Goal: Communication & Community: Answer question/provide support

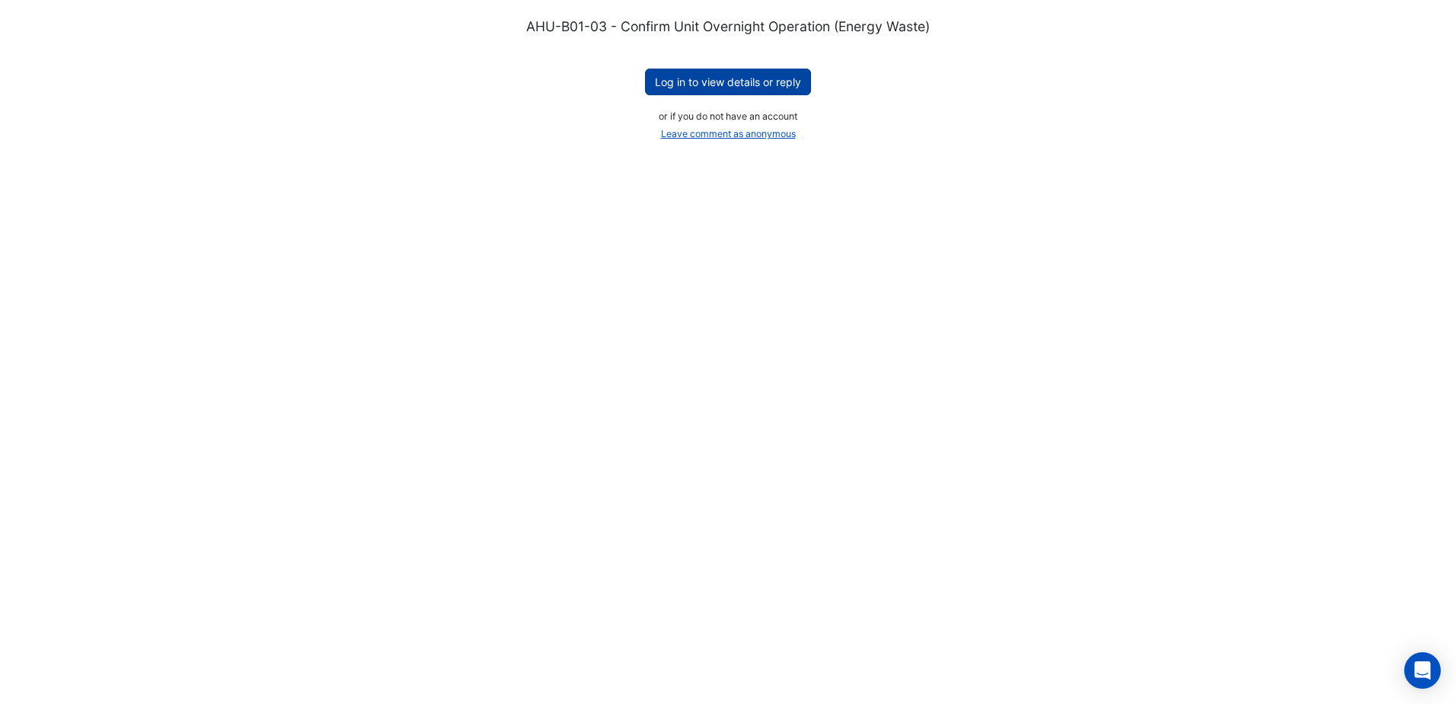
click at [751, 78] on button "Log in to view details or reply" at bounding box center [728, 82] width 166 height 27
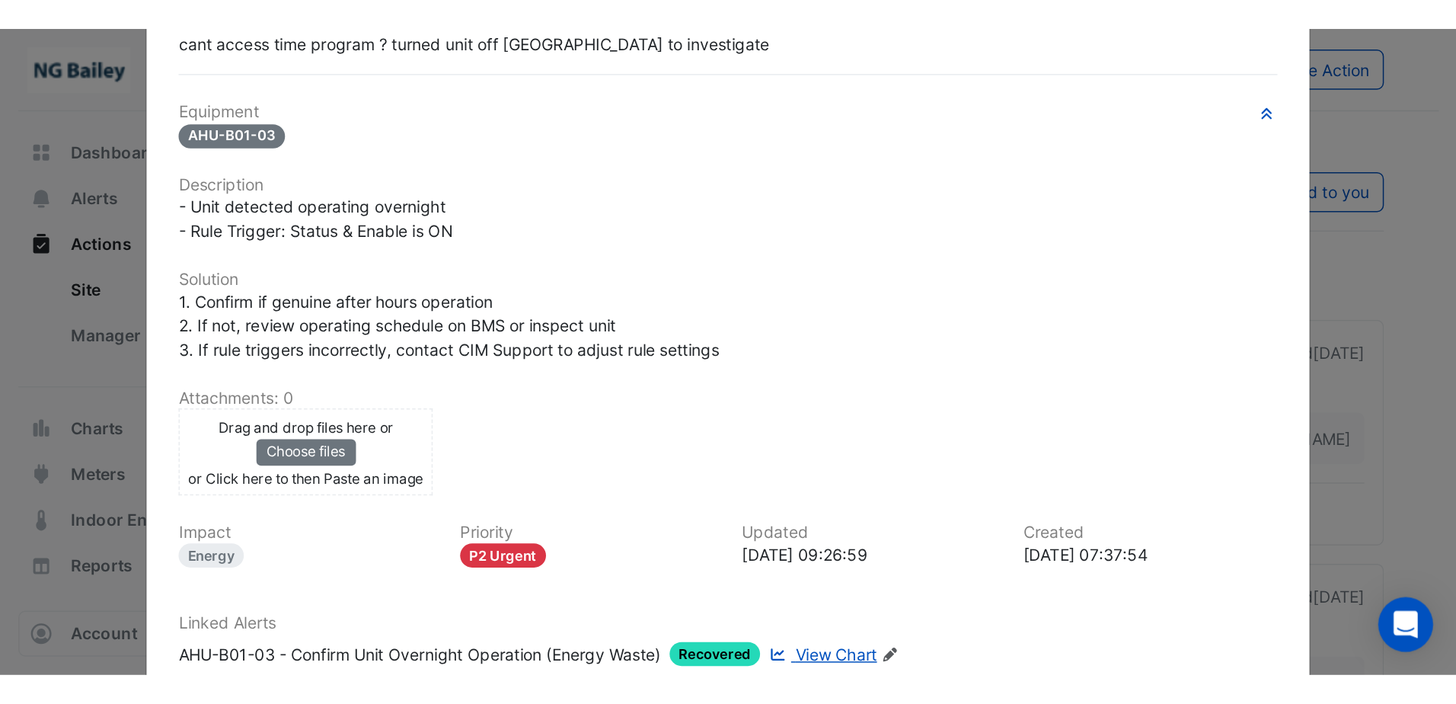
scroll to position [305, 0]
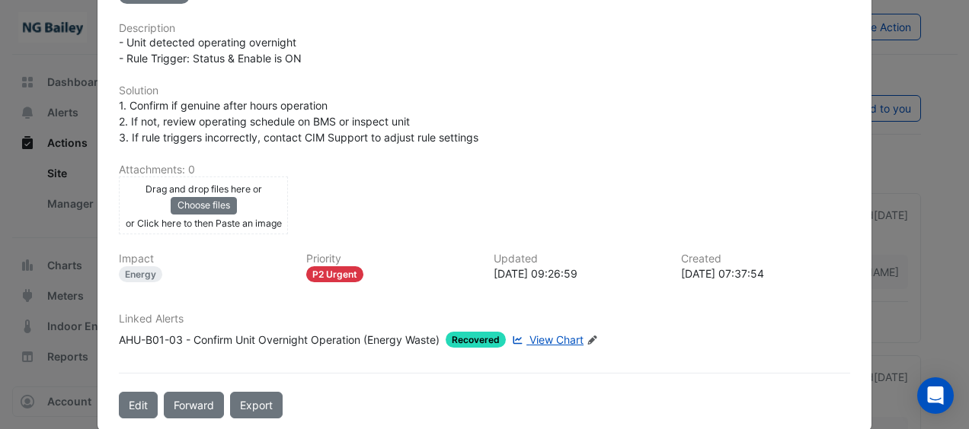
click at [573, 334] on span "View Chart" at bounding box center [556, 340] width 54 height 13
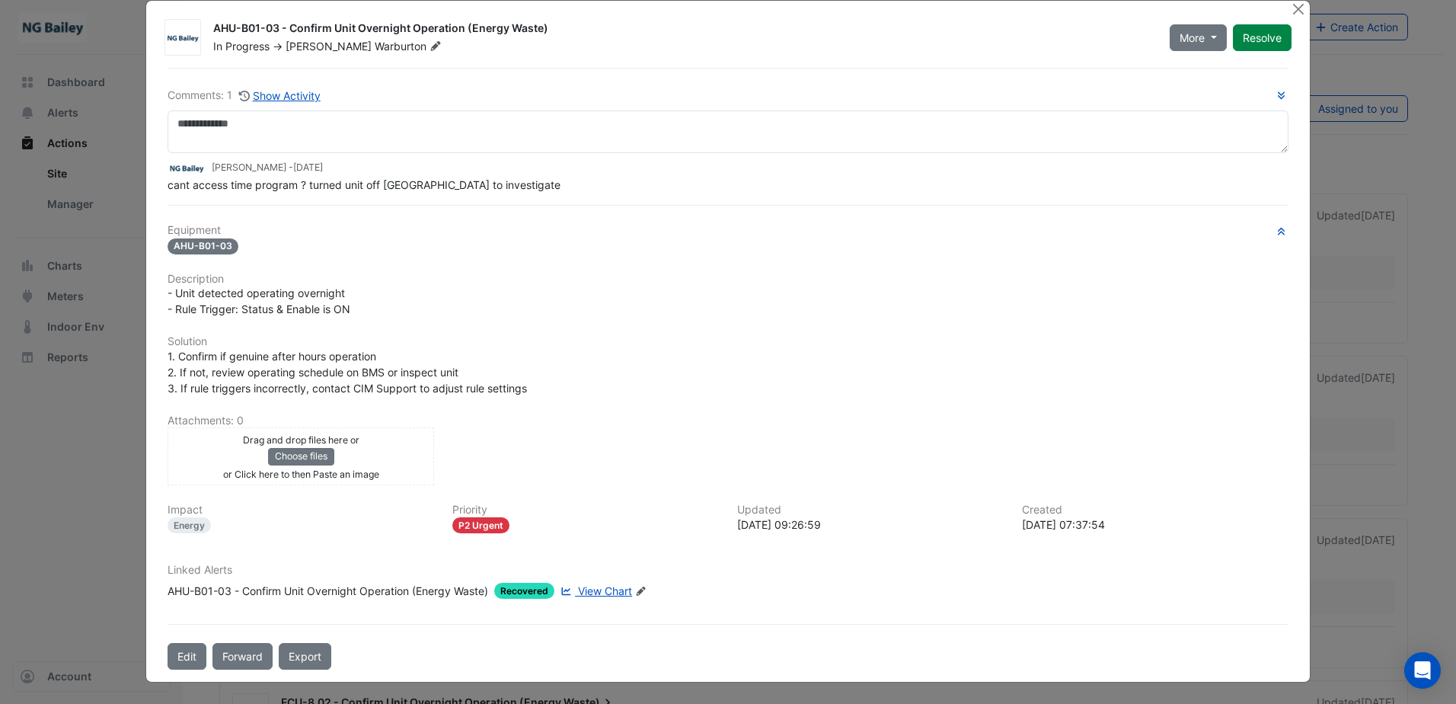
scroll to position [0, 0]
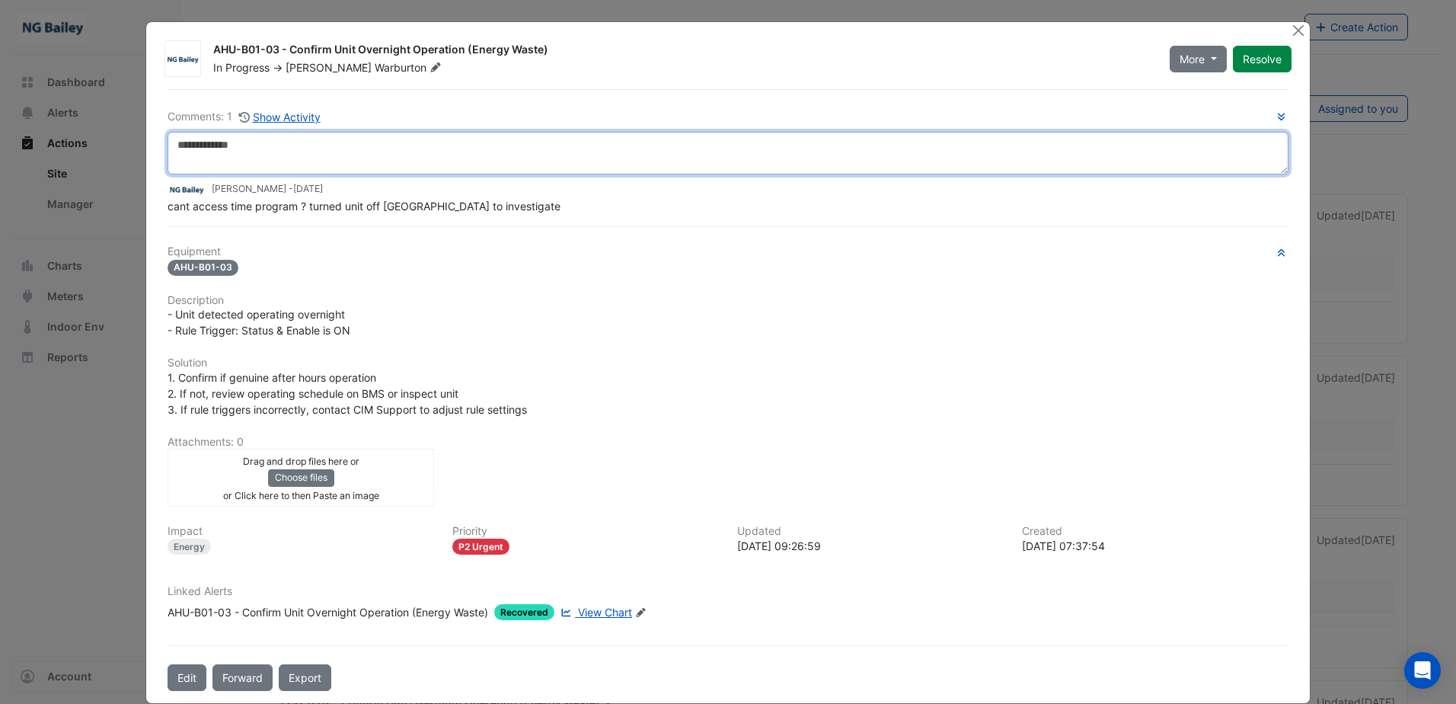
click at [305, 154] on textarea at bounding box center [728, 153] width 1121 height 43
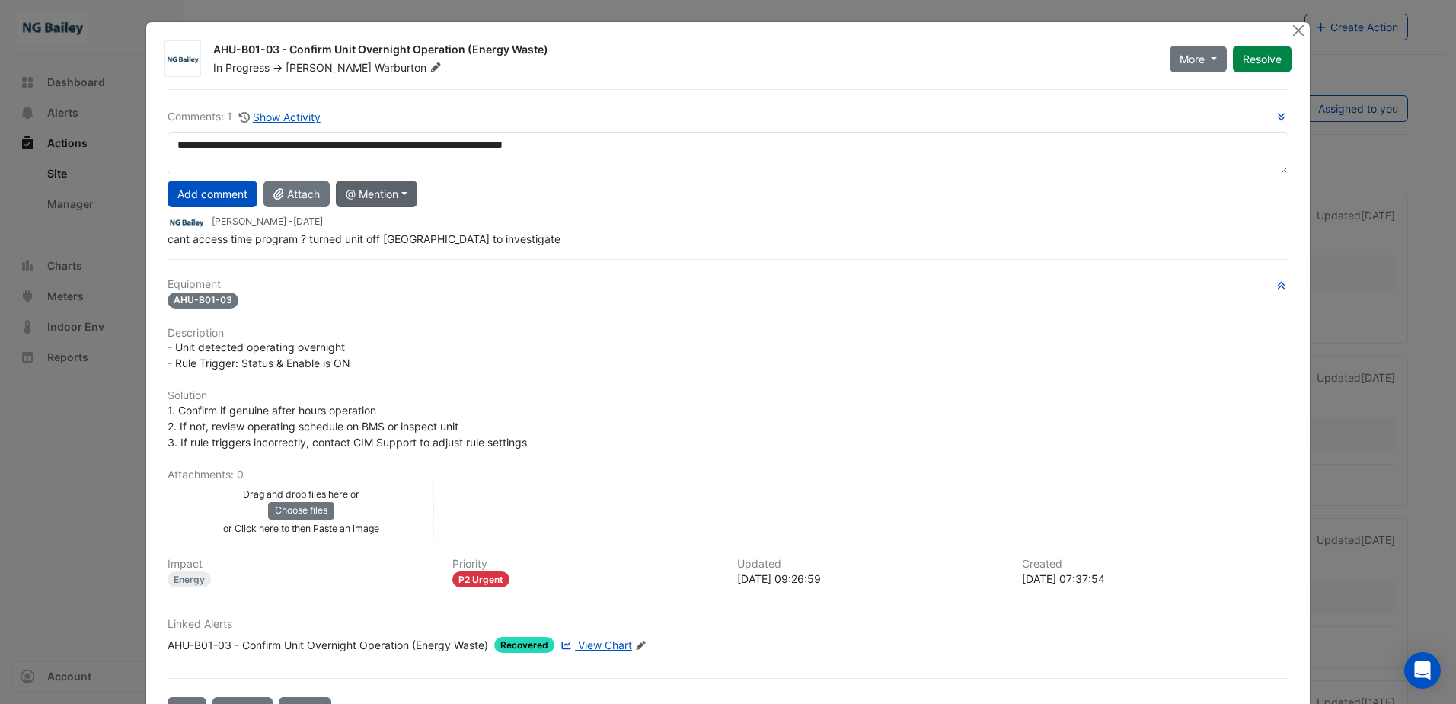
click at [380, 191] on button "@ Mention" at bounding box center [376, 193] width 81 height 27
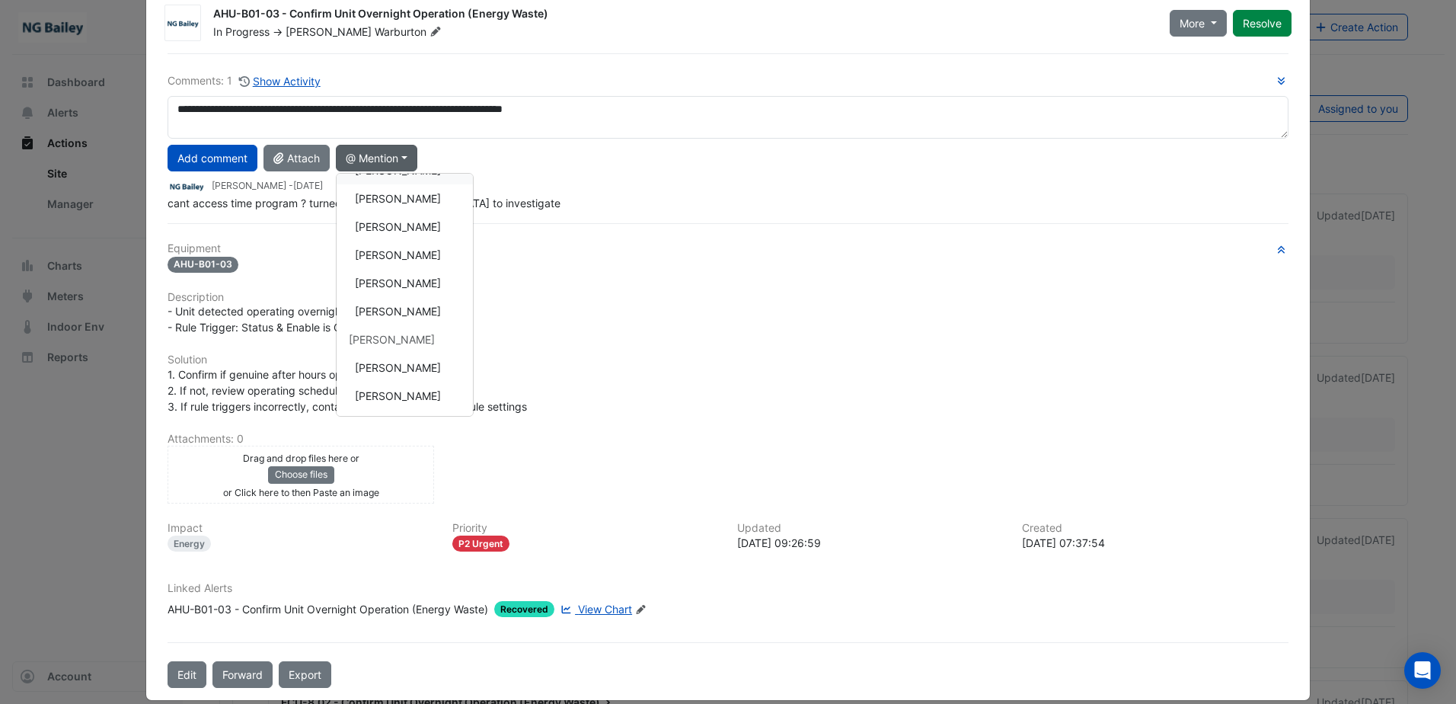
scroll to position [54, 0]
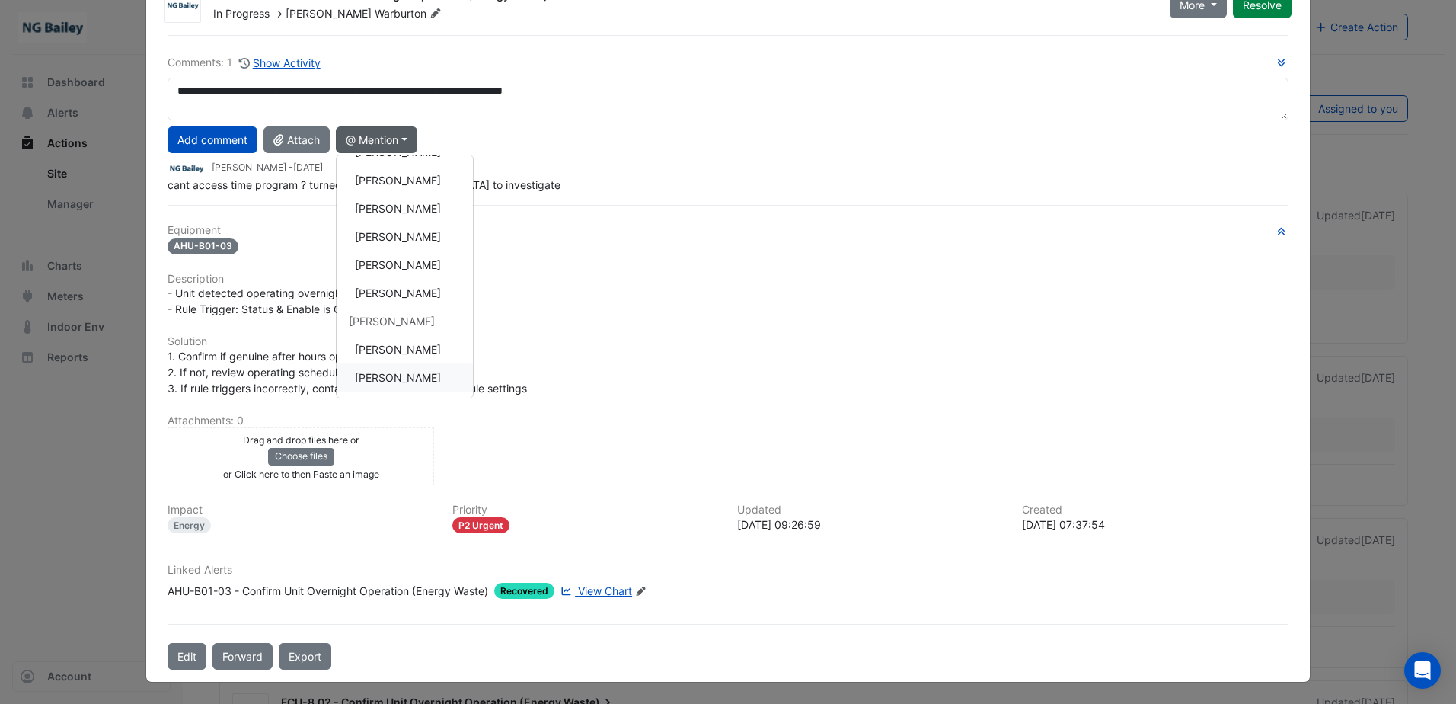
click at [385, 382] on button "Roy Warburton" at bounding box center [405, 377] width 136 height 28
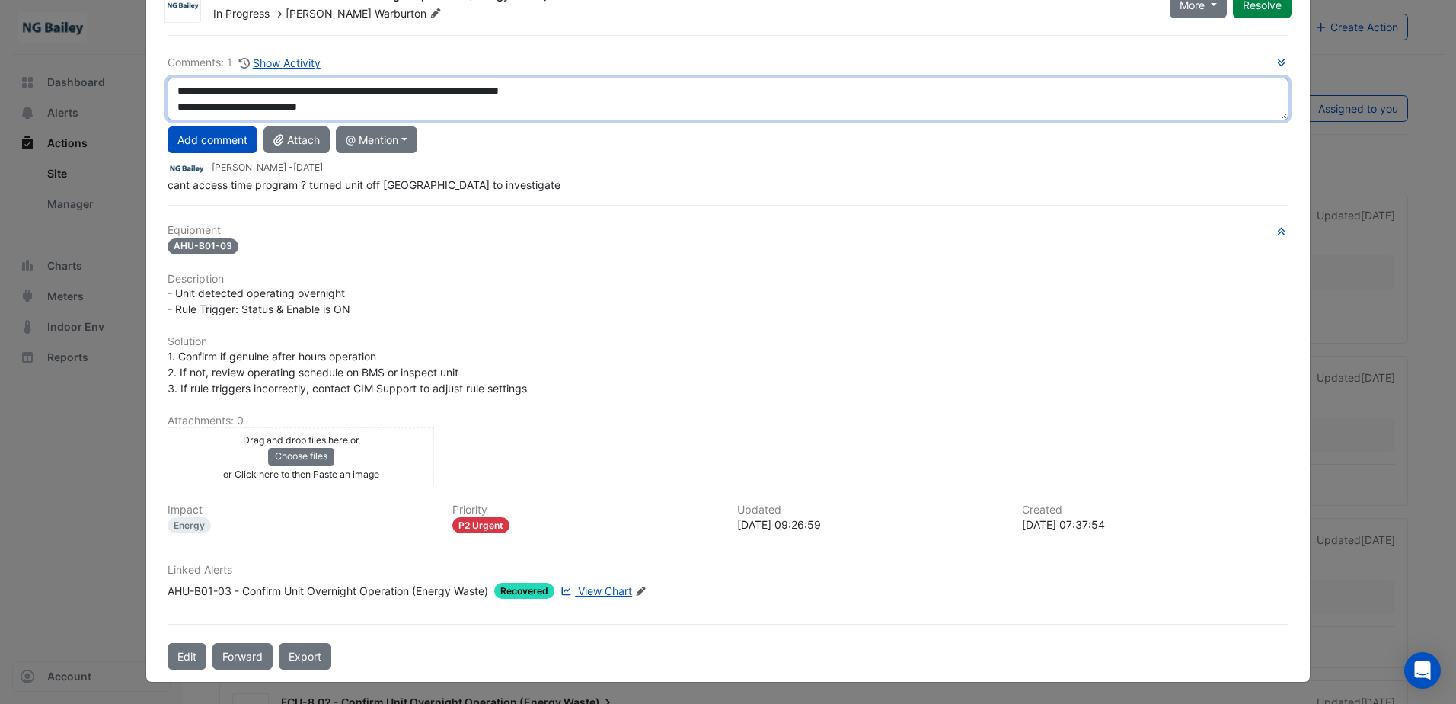
click at [412, 90] on textarea "**********" at bounding box center [728, 99] width 1121 height 43
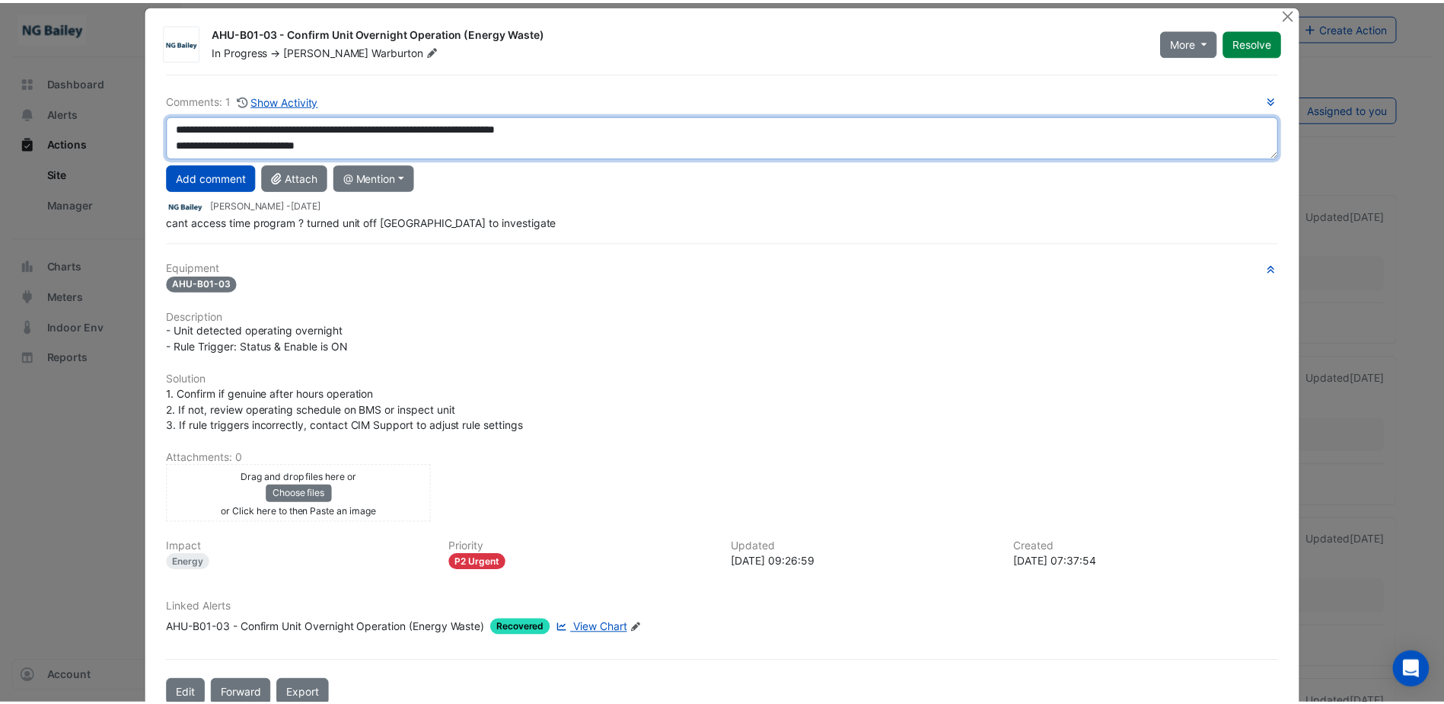
scroll to position [0, 0]
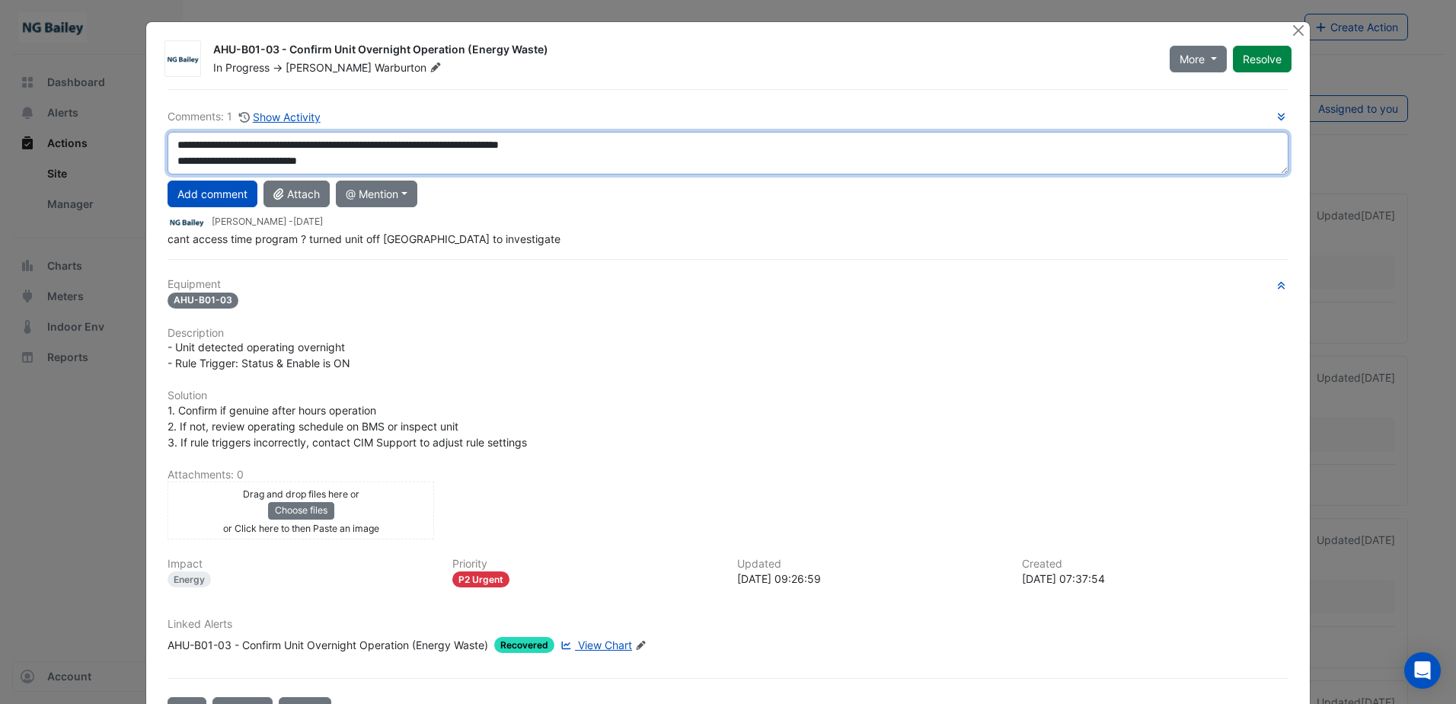
click at [444, 145] on textarea "**********" at bounding box center [728, 153] width 1121 height 43
click at [450, 144] on textarea "**********" at bounding box center [728, 153] width 1121 height 43
click at [688, 136] on textarea "**********" at bounding box center [728, 153] width 1121 height 43
click at [592, 145] on textarea "**********" at bounding box center [728, 153] width 1121 height 43
click at [526, 157] on textarea "**********" at bounding box center [728, 153] width 1121 height 43
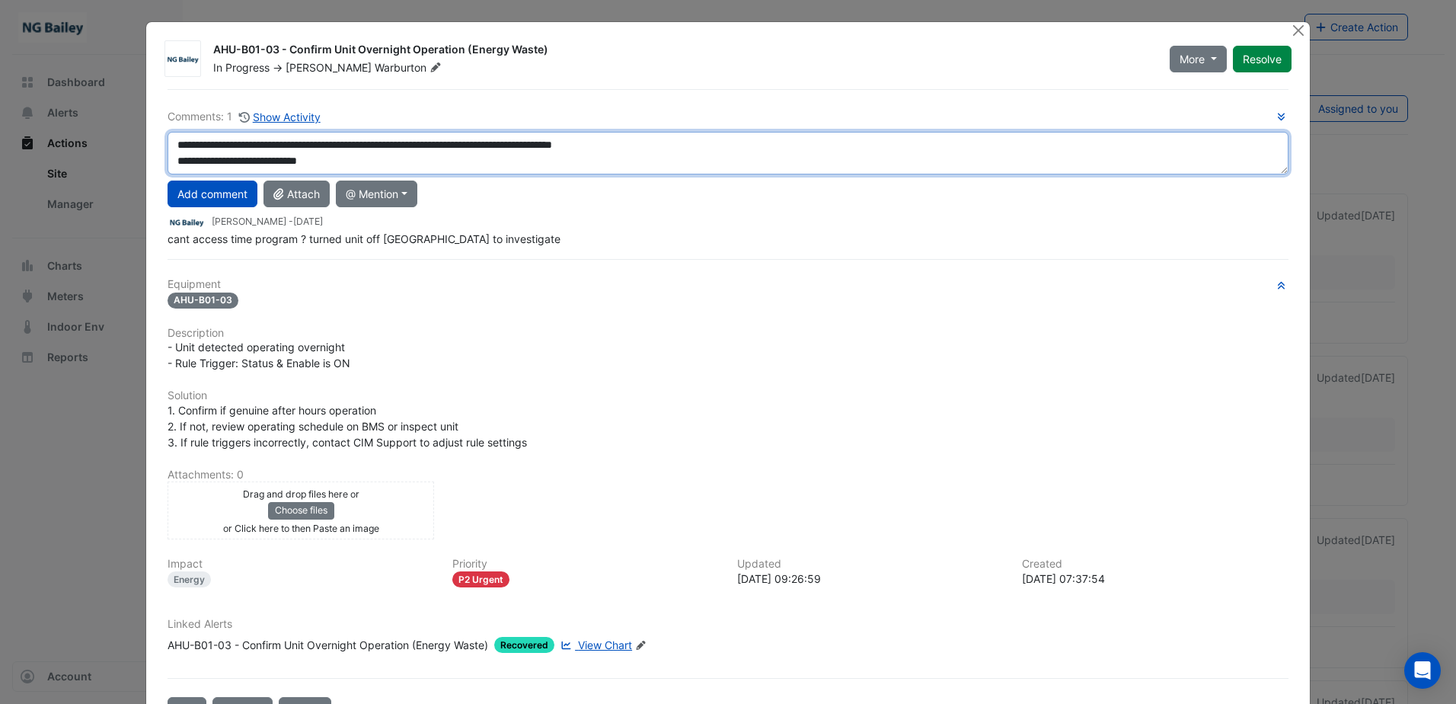
drag, startPoint x: 353, startPoint y: 159, endPoint x: 166, endPoint y: 163, distance: 187.4
click at [168, 163] on textarea "**********" at bounding box center [728, 153] width 1121 height 43
type textarea "**********"
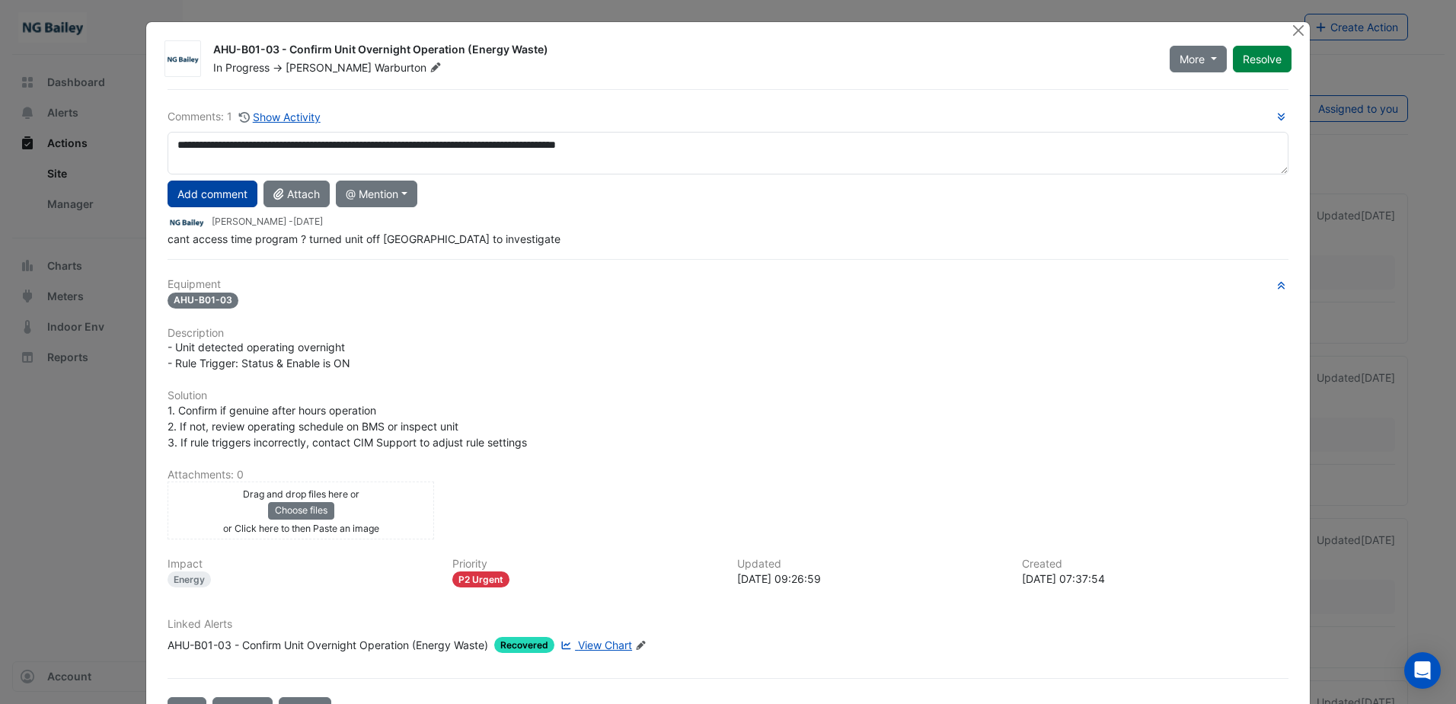
click at [190, 191] on button "Add comment" at bounding box center [213, 193] width 90 height 27
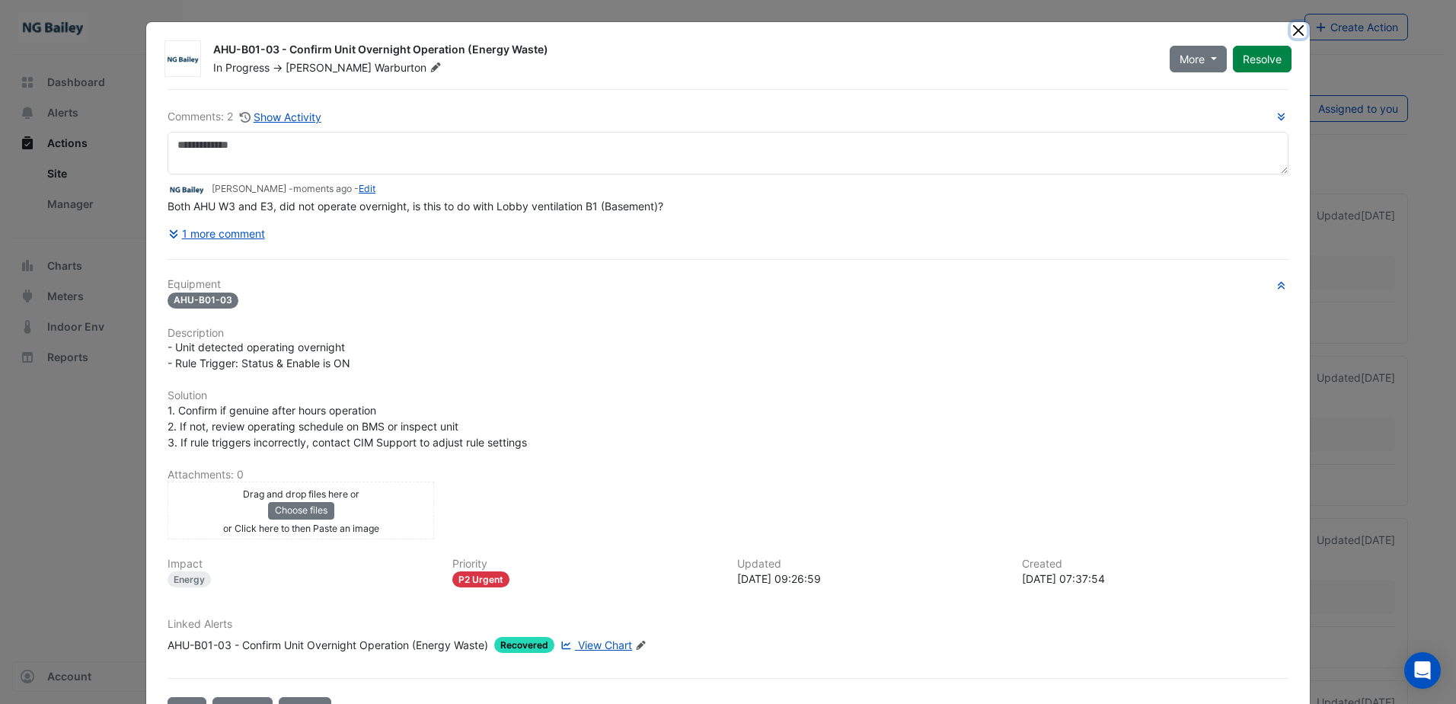
click at [1291, 32] on button "Close" at bounding box center [1299, 30] width 16 height 16
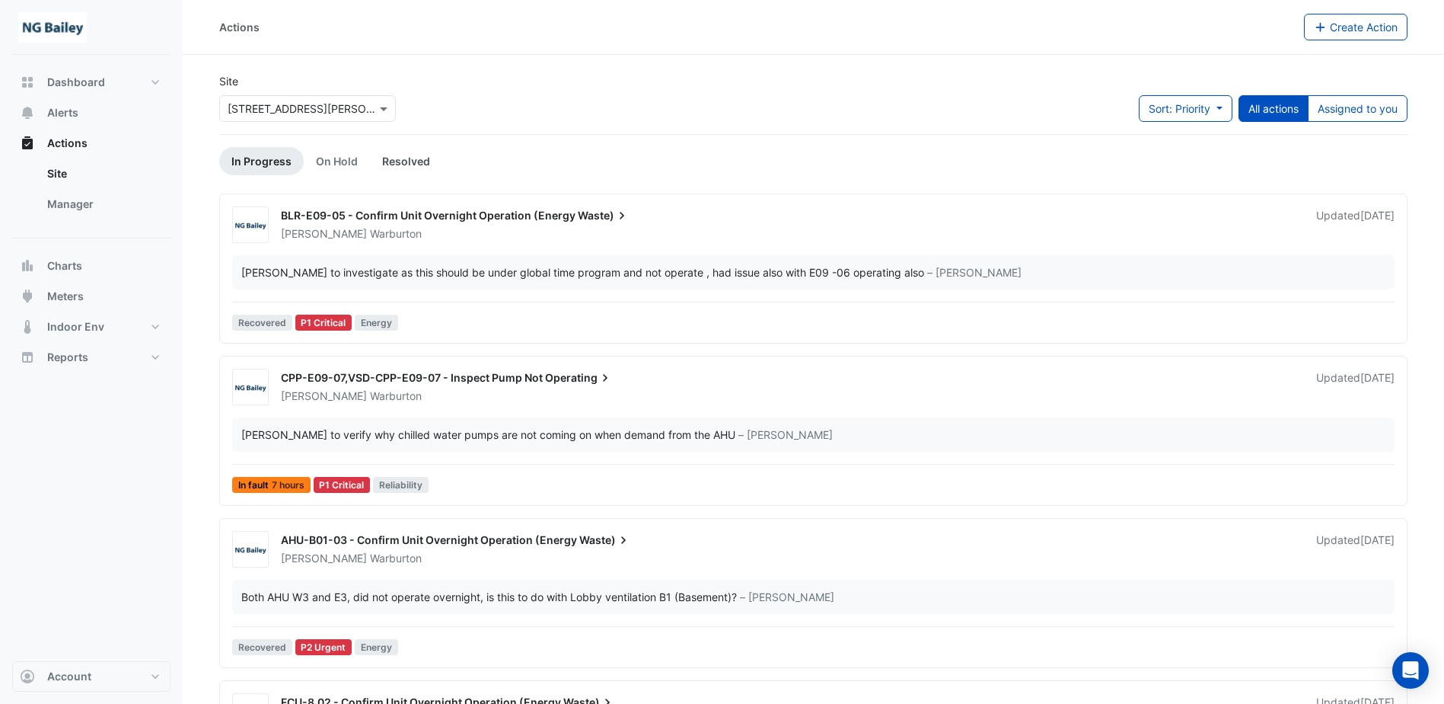
click at [383, 155] on link "Resolved" at bounding box center [406, 161] width 72 height 28
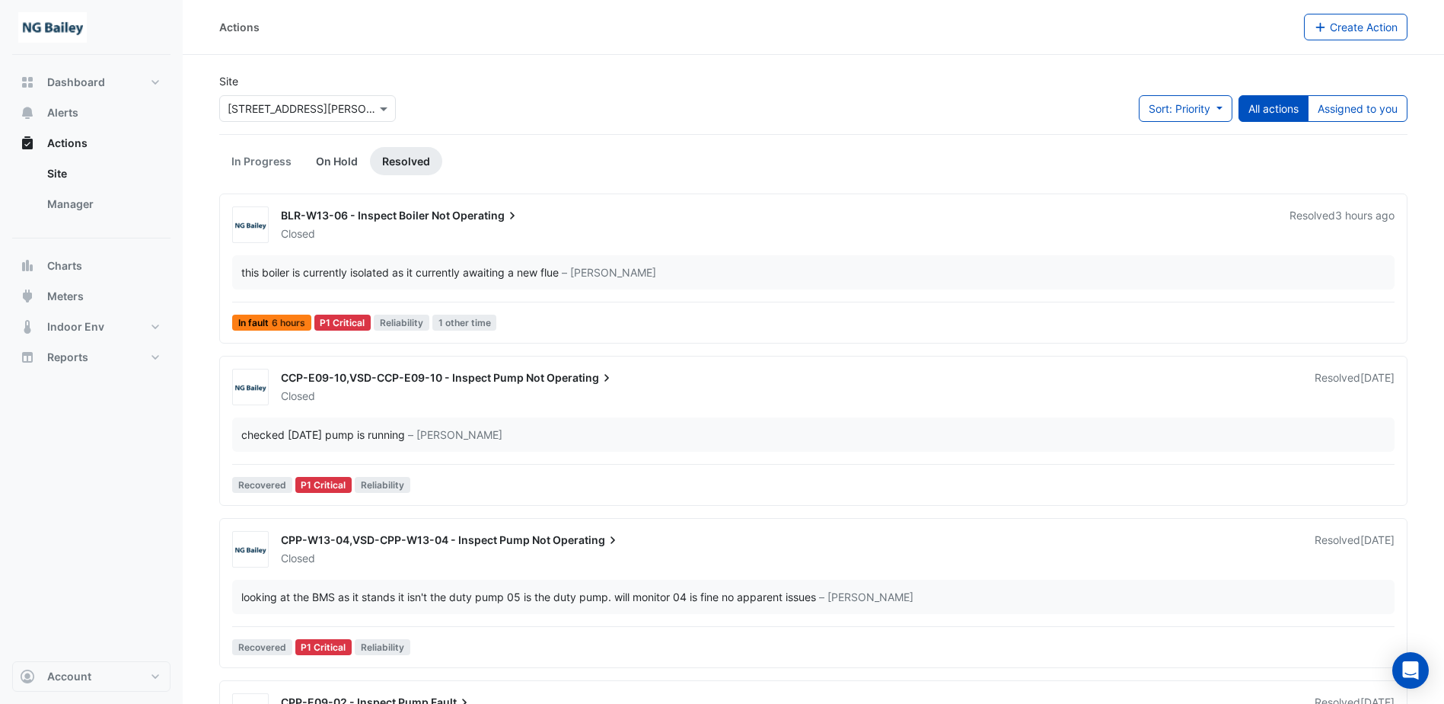
click at [345, 156] on link "On Hold" at bounding box center [337, 161] width 66 height 28
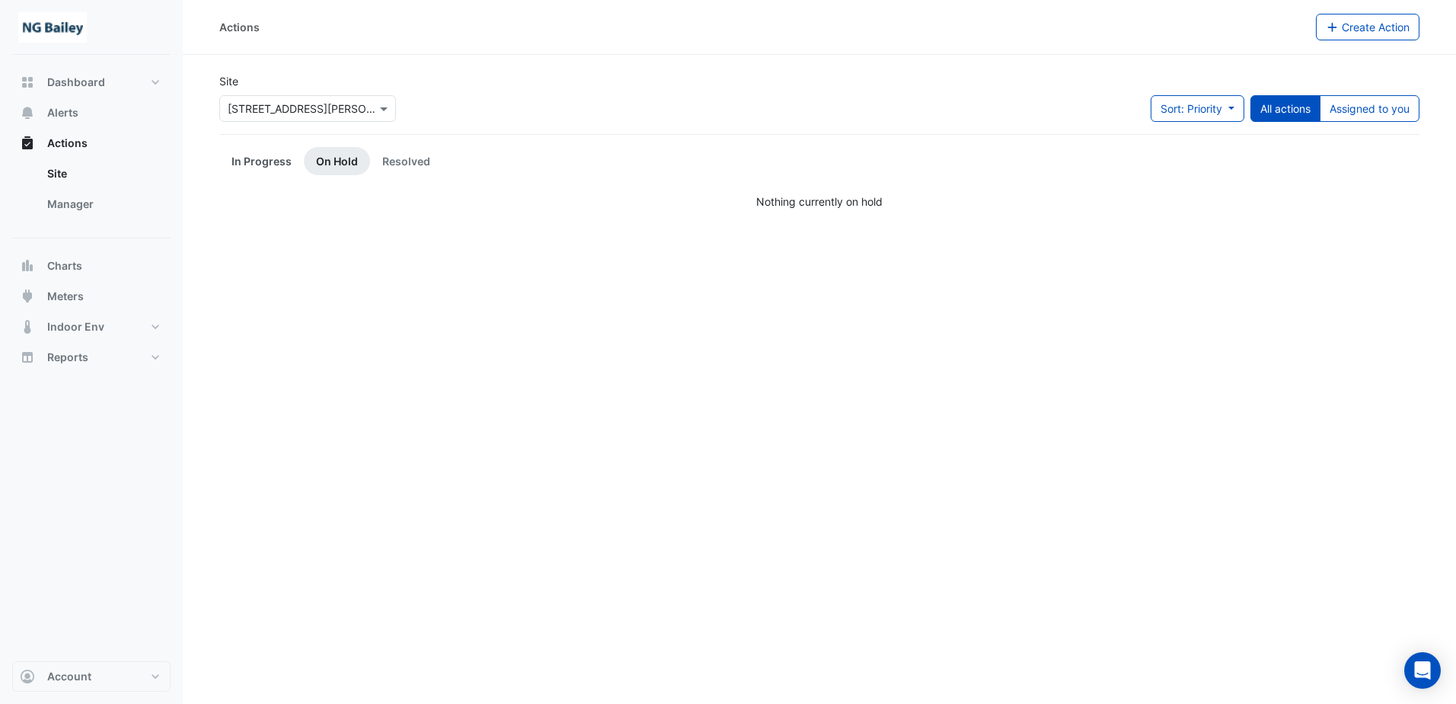
click at [254, 161] on link "In Progress" at bounding box center [261, 161] width 85 height 28
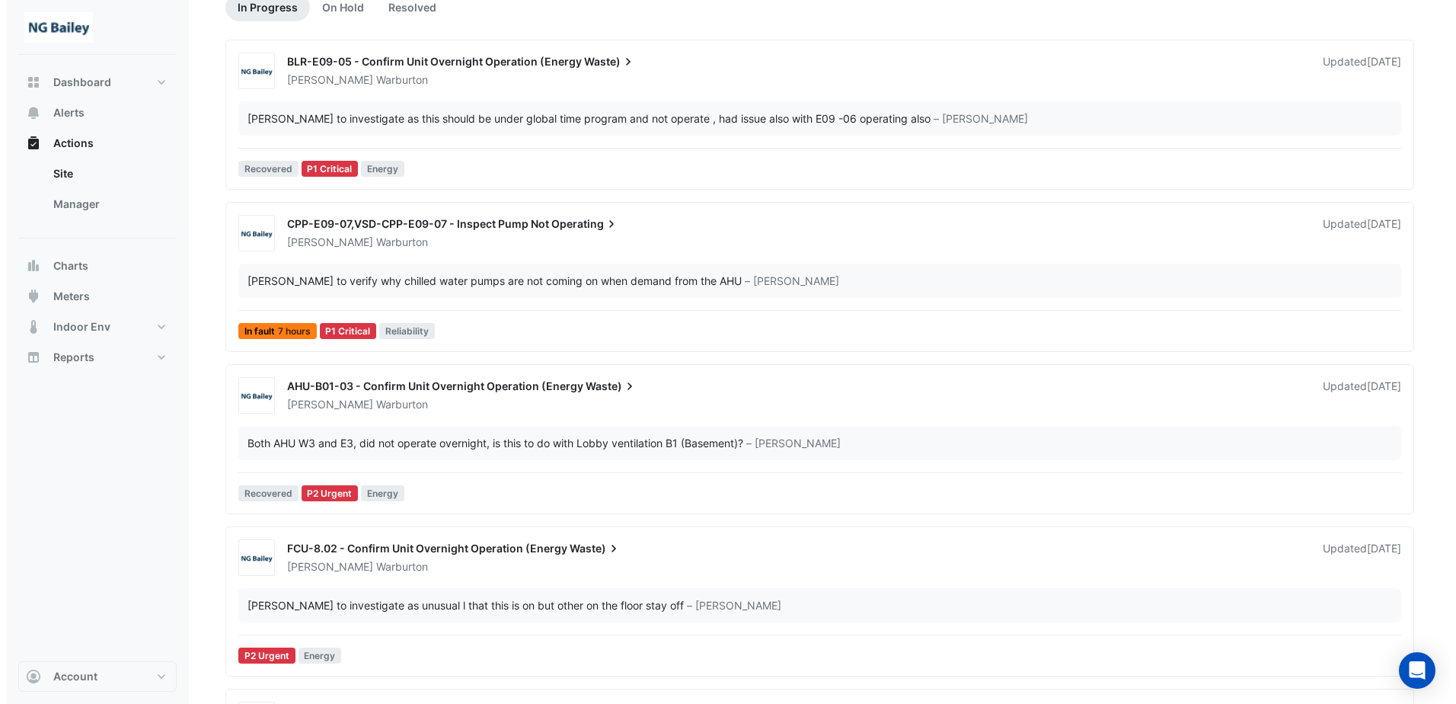
scroll to position [305, 0]
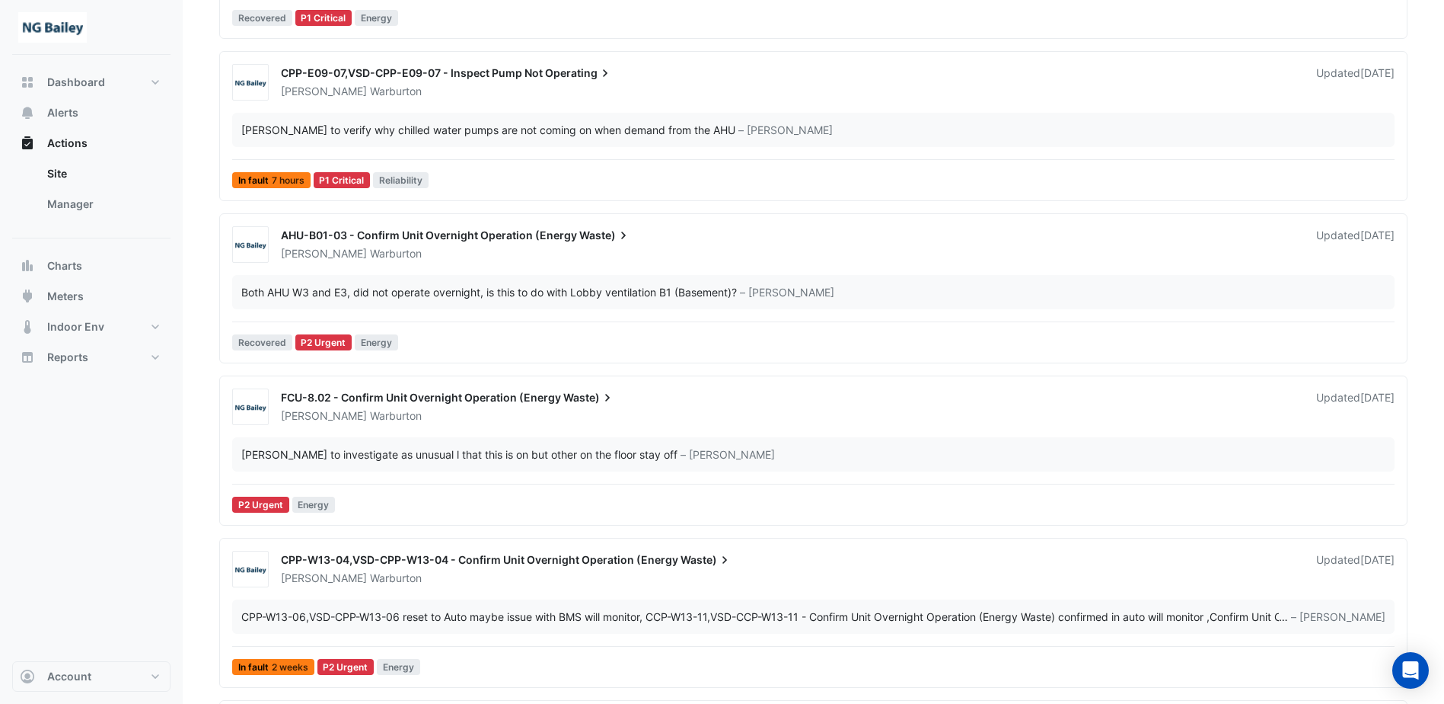
click at [620, 290] on div "Both AHU W3 and E3, did not operate overnight, is this to do with Lobby ventila…" at bounding box center [489, 292] width 496 height 16
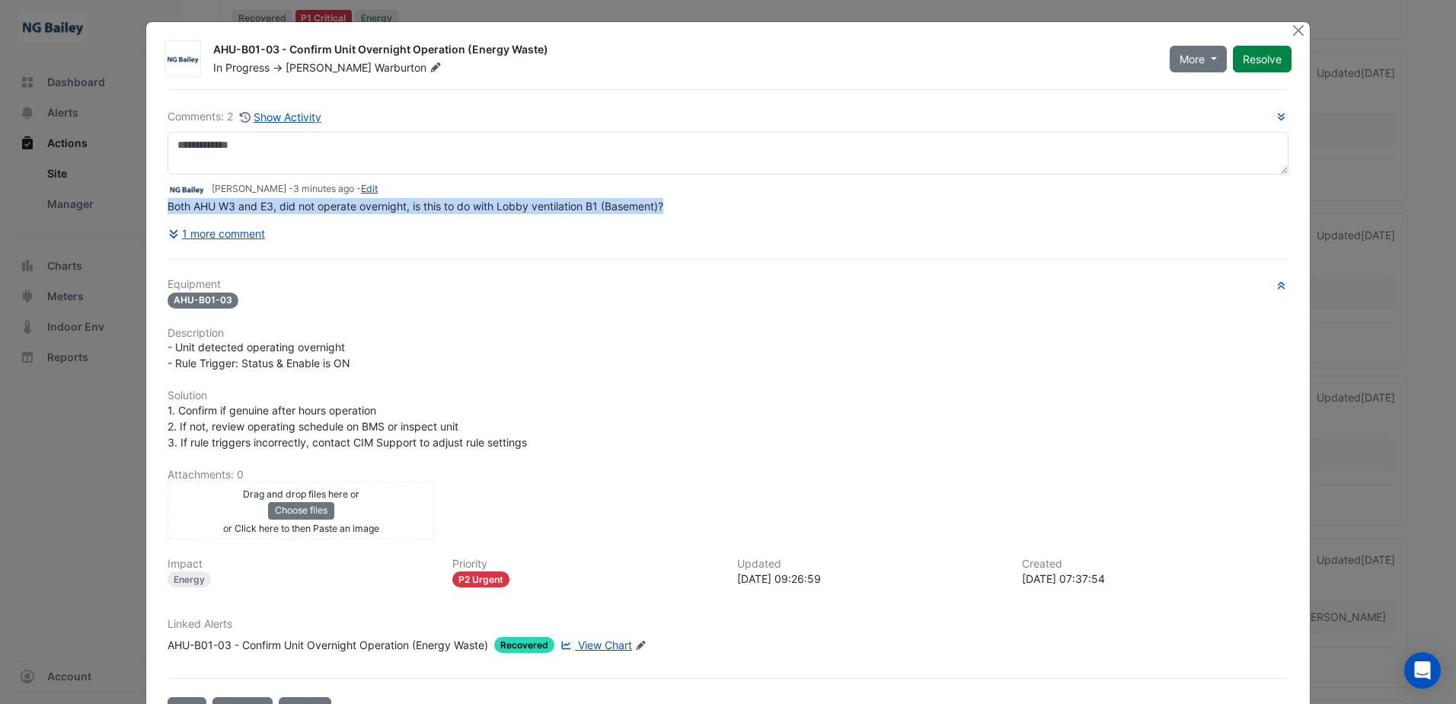
drag, startPoint x: 162, startPoint y: 208, endPoint x: 668, endPoint y: 201, distance: 505.6
click at [668, 201] on div "Both AHU W3 and E3, did not operate overnight, is this to do with Lobby ventila…" at bounding box center [728, 206] width 1121 height 16
copy span "Both AHU W3 and E3, did not operate overnight, is this to do with Lobby ventila…"
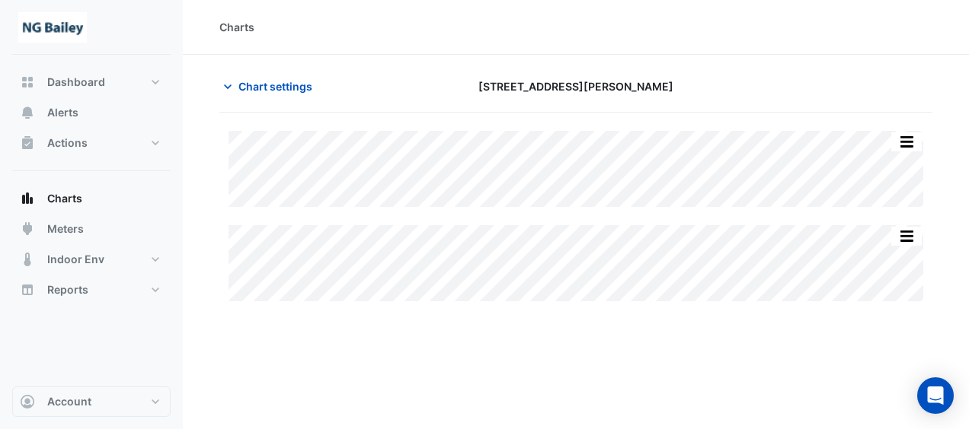
type input "**********"
click at [231, 91] on icon "button" at bounding box center [227, 86] width 15 height 15
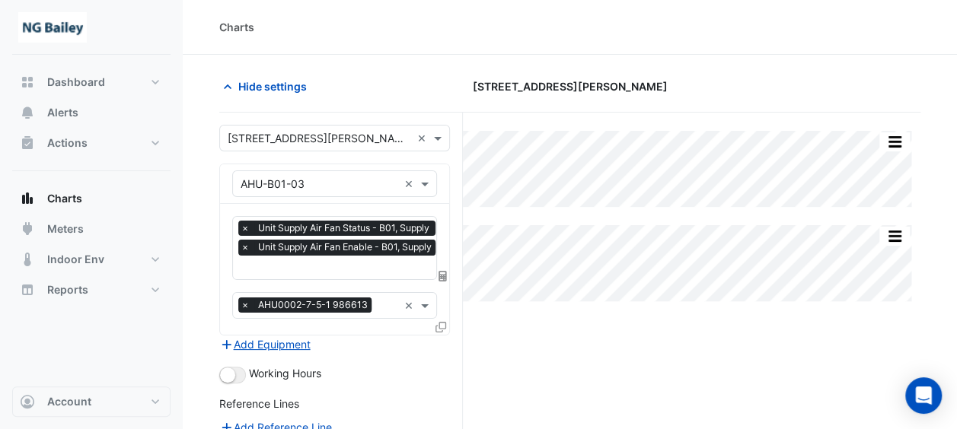
click at [383, 299] on input "text" at bounding box center [388, 307] width 21 height 16
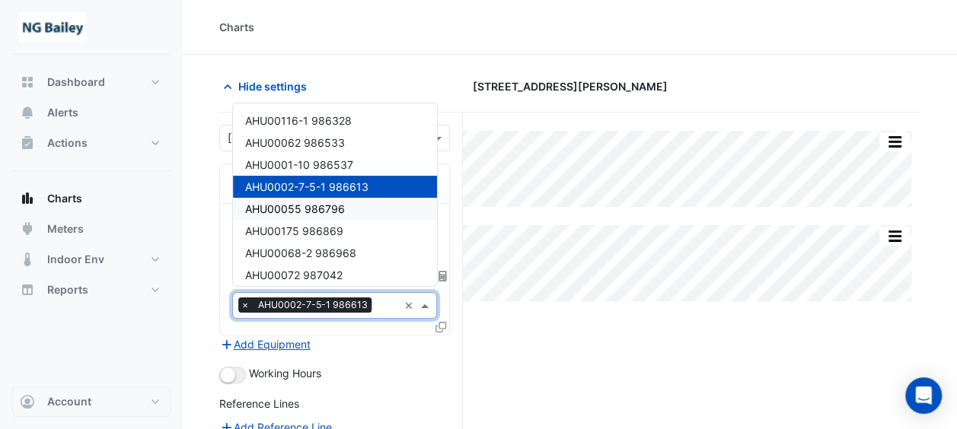
click at [590, 346] on div "Split All Split None Print Save as JPEG Save as PNG Pivot Data Table Export CSV…" at bounding box center [569, 379] width 701 height 533
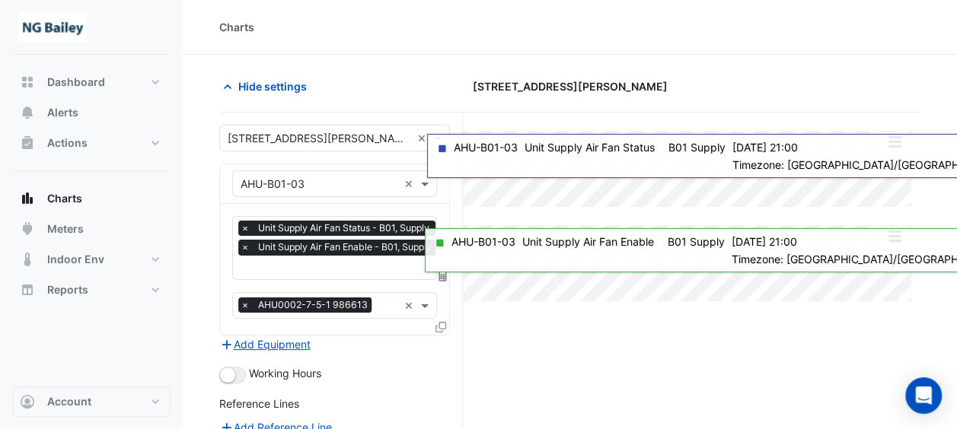
click at [608, 358] on div "Split All Split None Print Save as JPEG Save as PNG Pivot Data Table Export CSV…" at bounding box center [569, 379] width 701 height 533
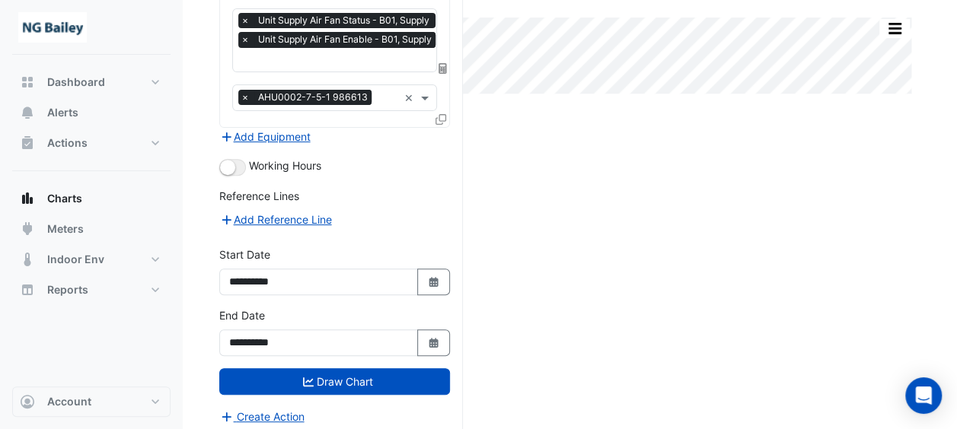
scroll to position [56, 0]
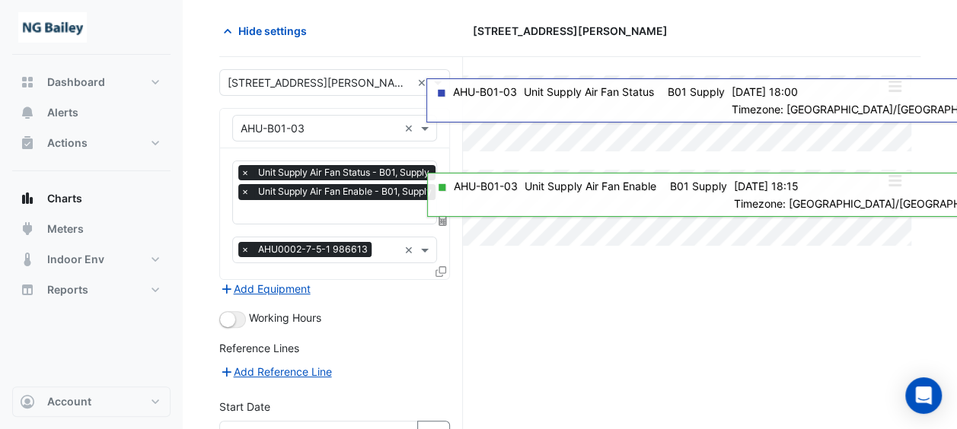
click at [387, 247] on input "text" at bounding box center [388, 252] width 21 height 16
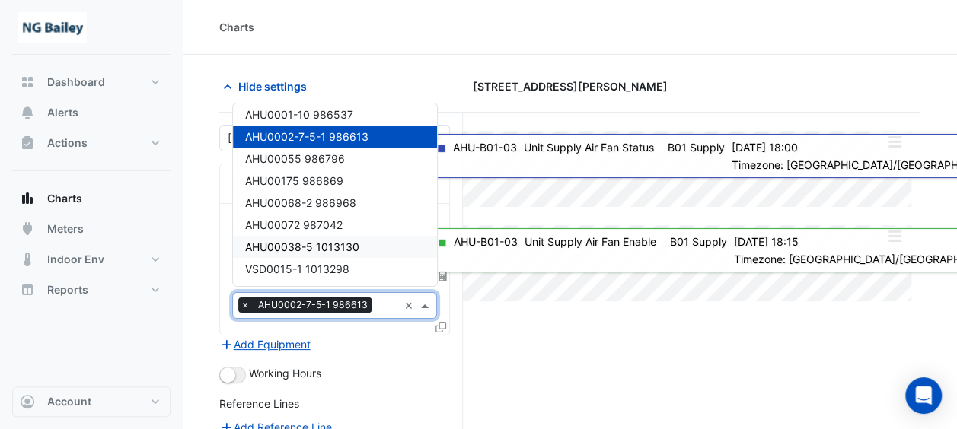
scroll to position [0, 0]
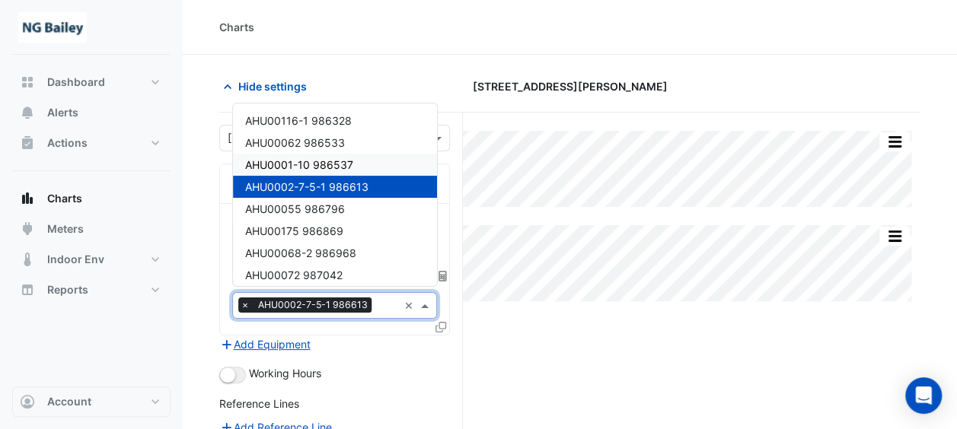
click at [630, 62] on section "Hide settings 3 Hardman Street Split All Split None Print Save as JPEG Save as …" at bounding box center [570, 350] width 774 height 591
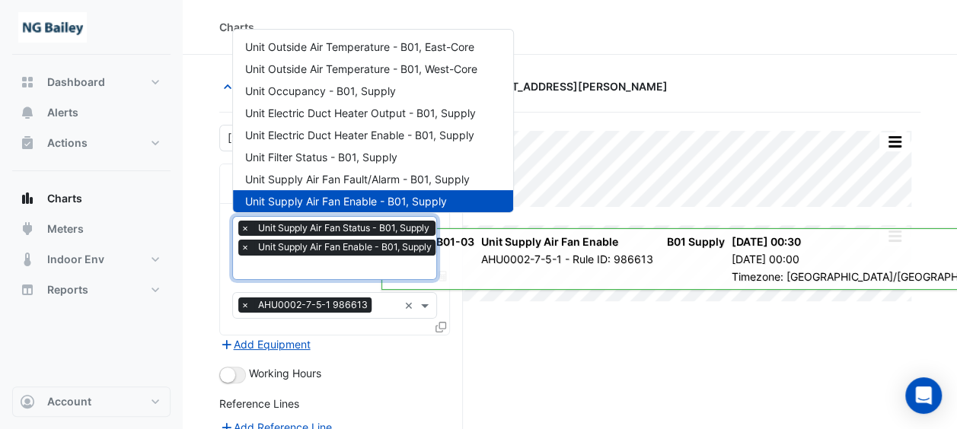
scroll to position [0, 6]
click at [302, 270] on input "text" at bounding box center [334, 269] width 199 height 16
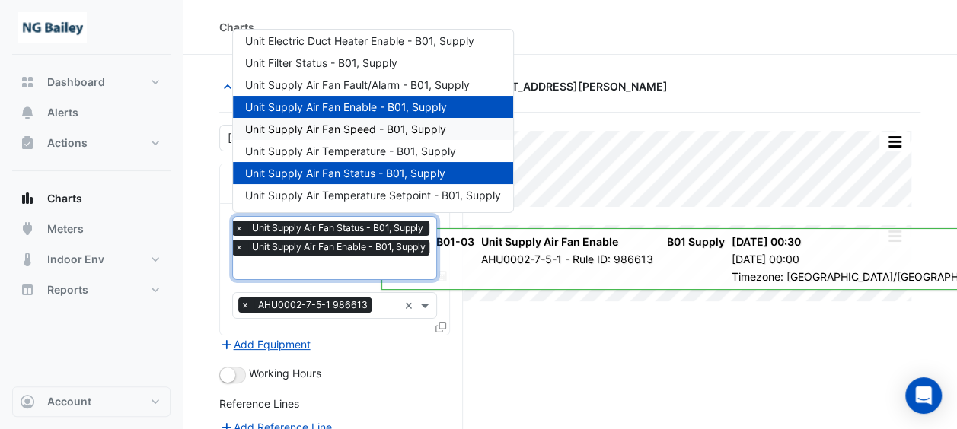
click at [294, 134] on span "Unit Supply Air Fan Speed - B01, Supply" at bounding box center [345, 129] width 201 height 13
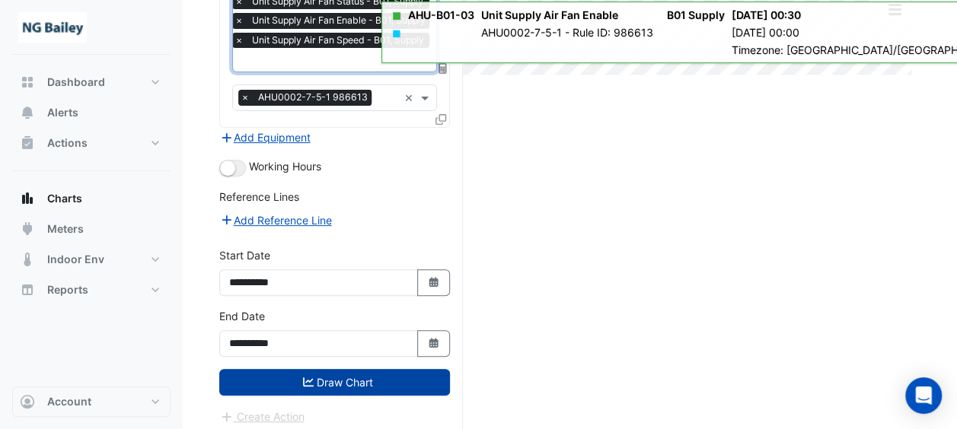
click at [322, 385] on button "Draw Chart" at bounding box center [334, 382] width 231 height 27
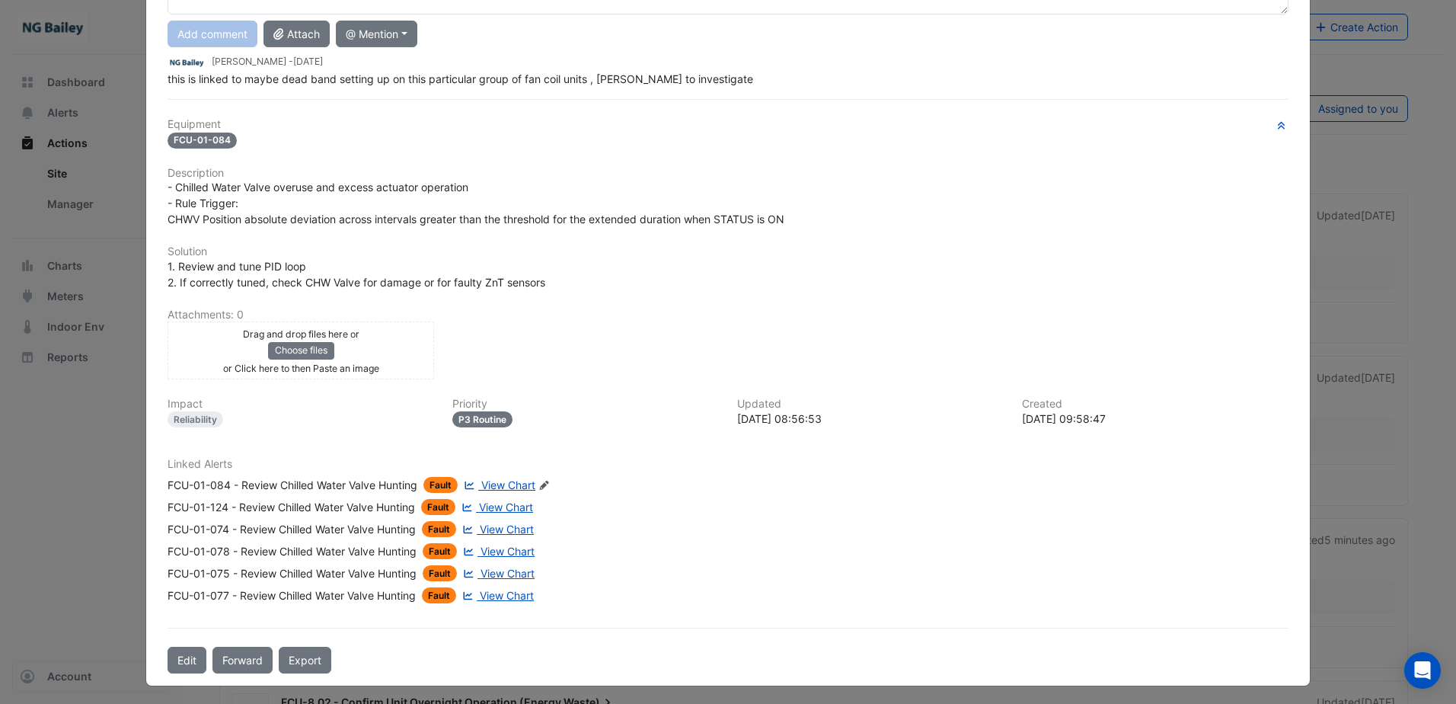
scroll to position [164, 0]
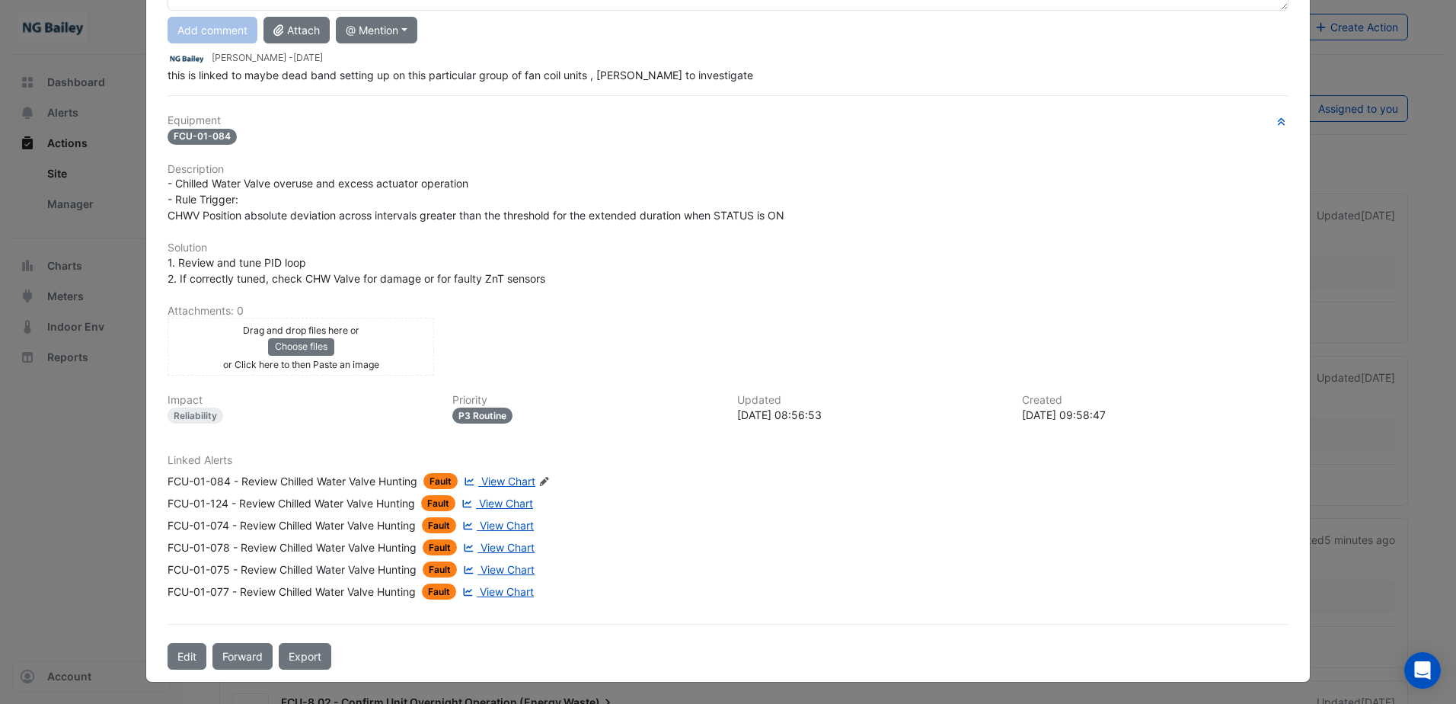
click at [461, 487] on link "View Chart" at bounding box center [498, 481] width 75 height 16
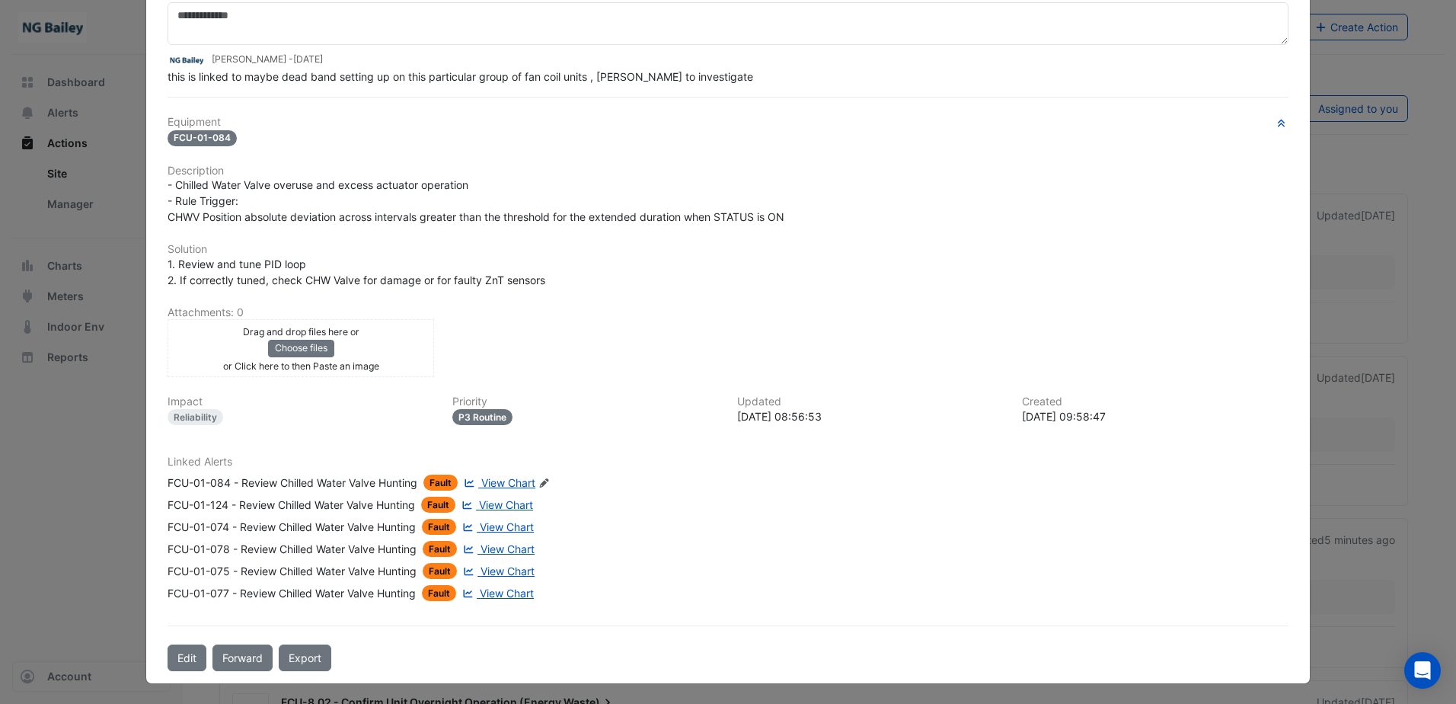
scroll to position [131, 0]
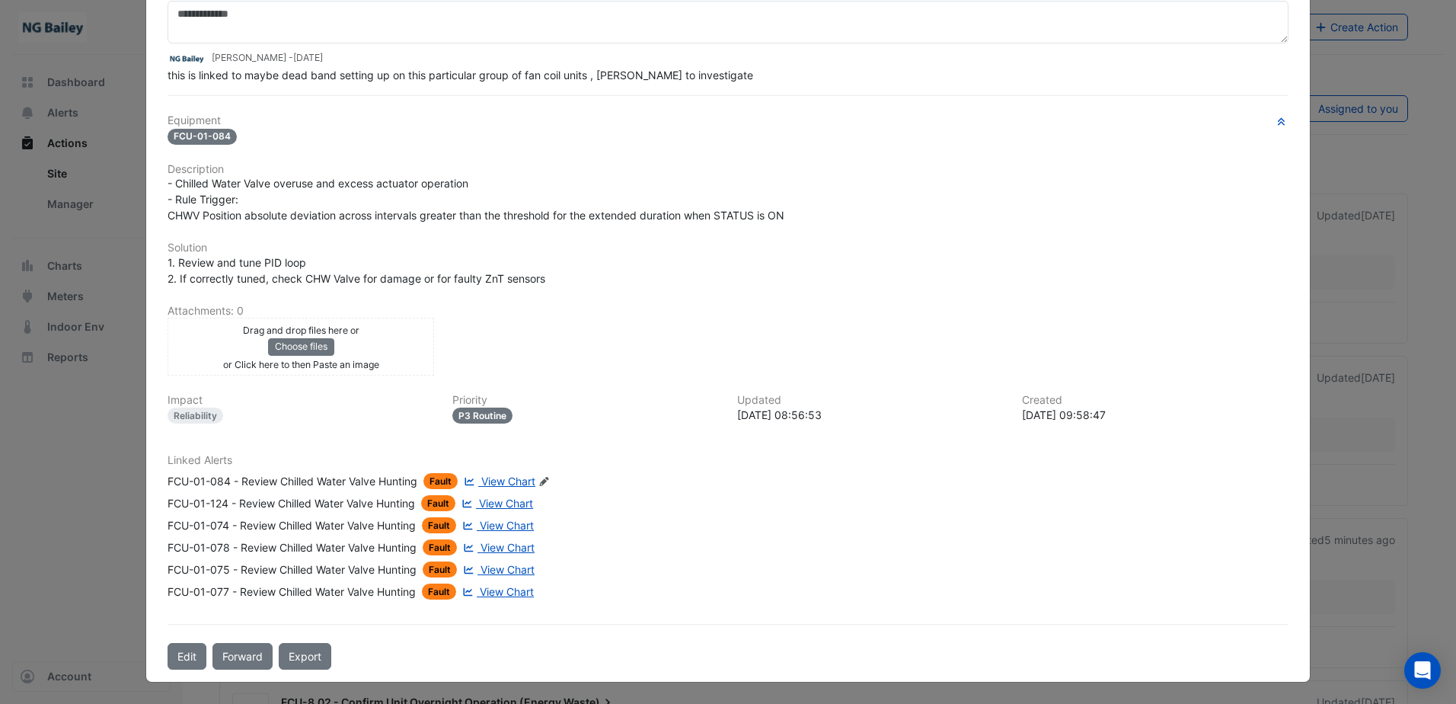
click at [494, 502] on span "View Chart" at bounding box center [506, 502] width 54 height 13
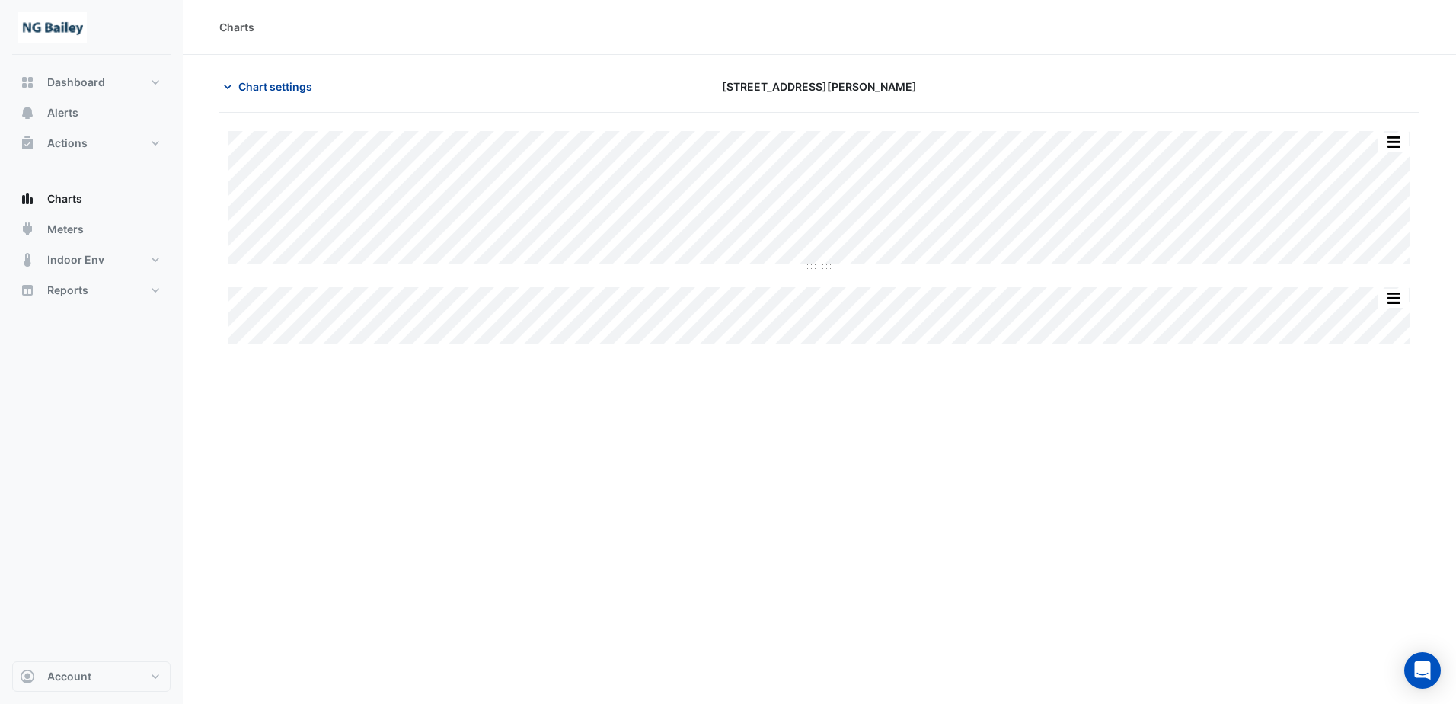
click at [236, 78] on button "Chart settings" at bounding box center [270, 86] width 103 height 27
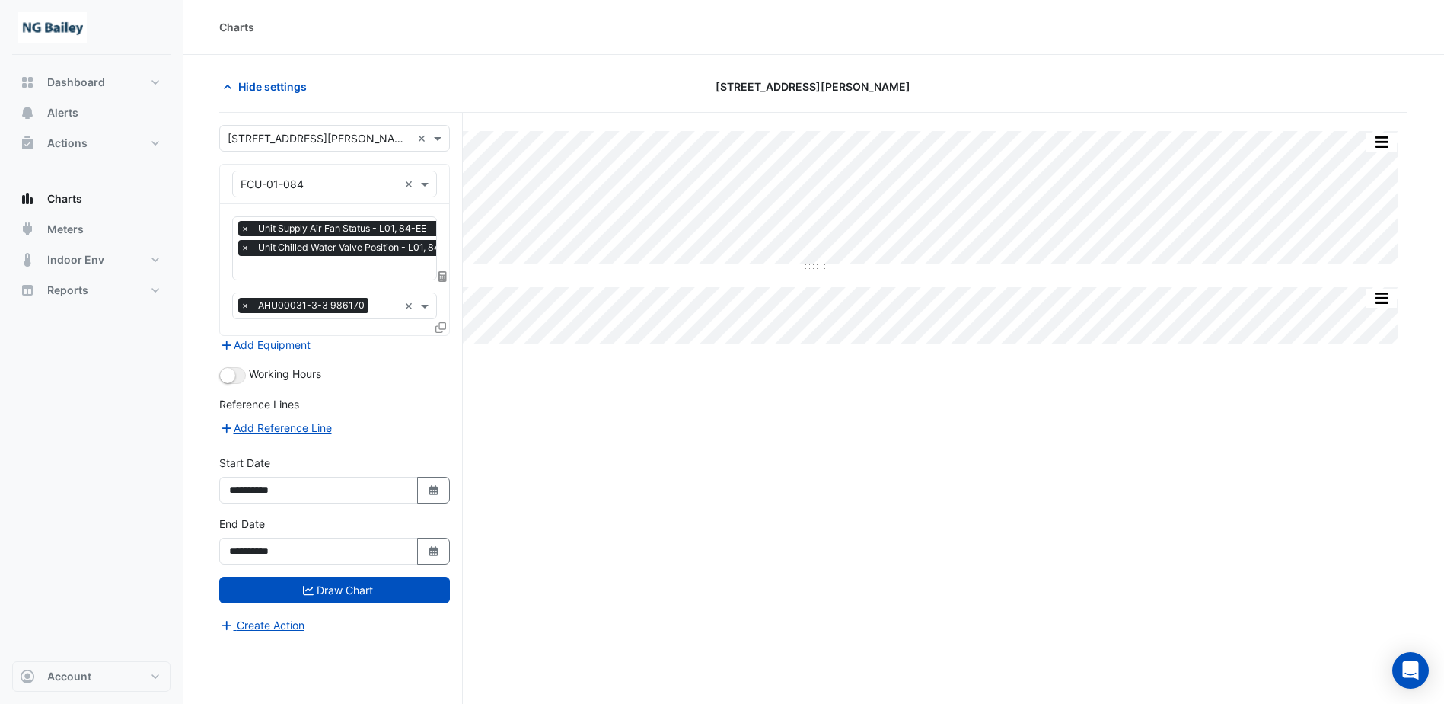
click at [381, 302] on input "text" at bounding box center [387, 307] width 24 height 16
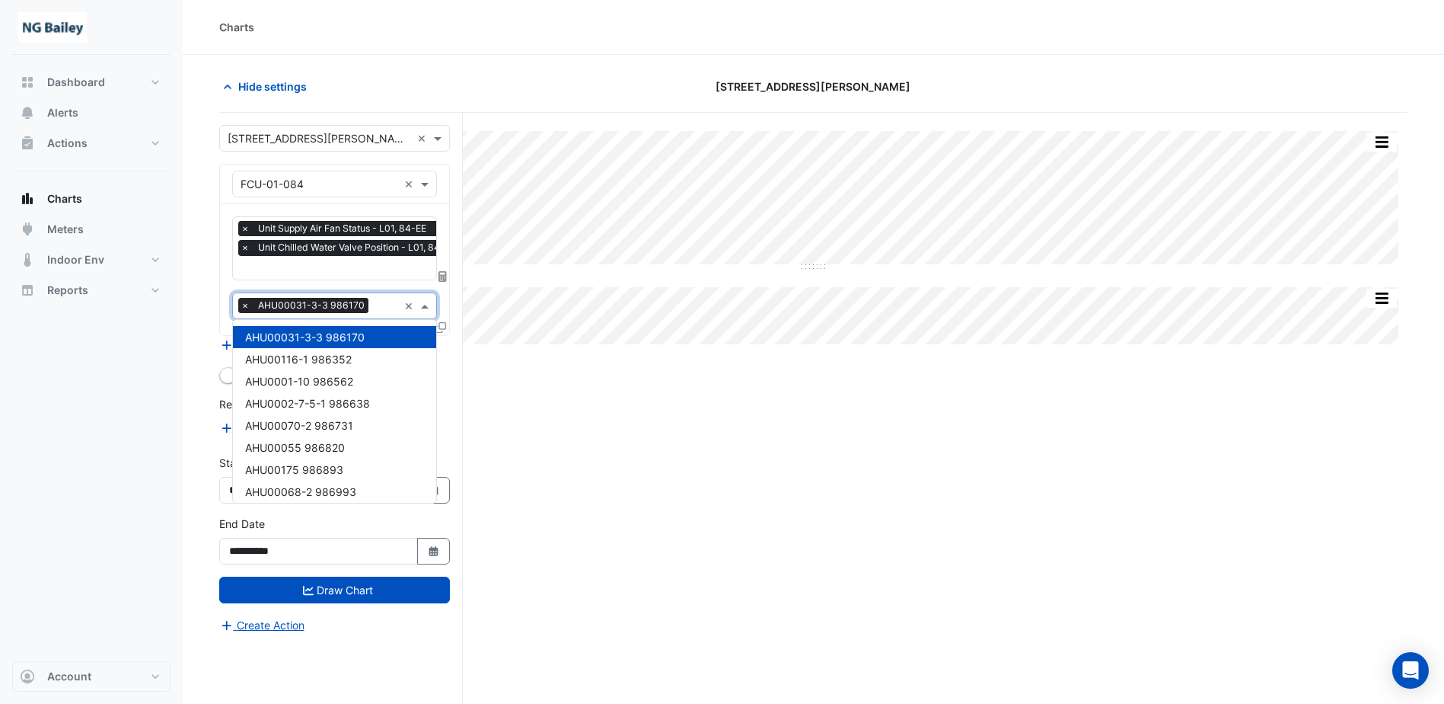
click at [381, 271] on input "text" at bounding box center [352, 269] width 222 height 16
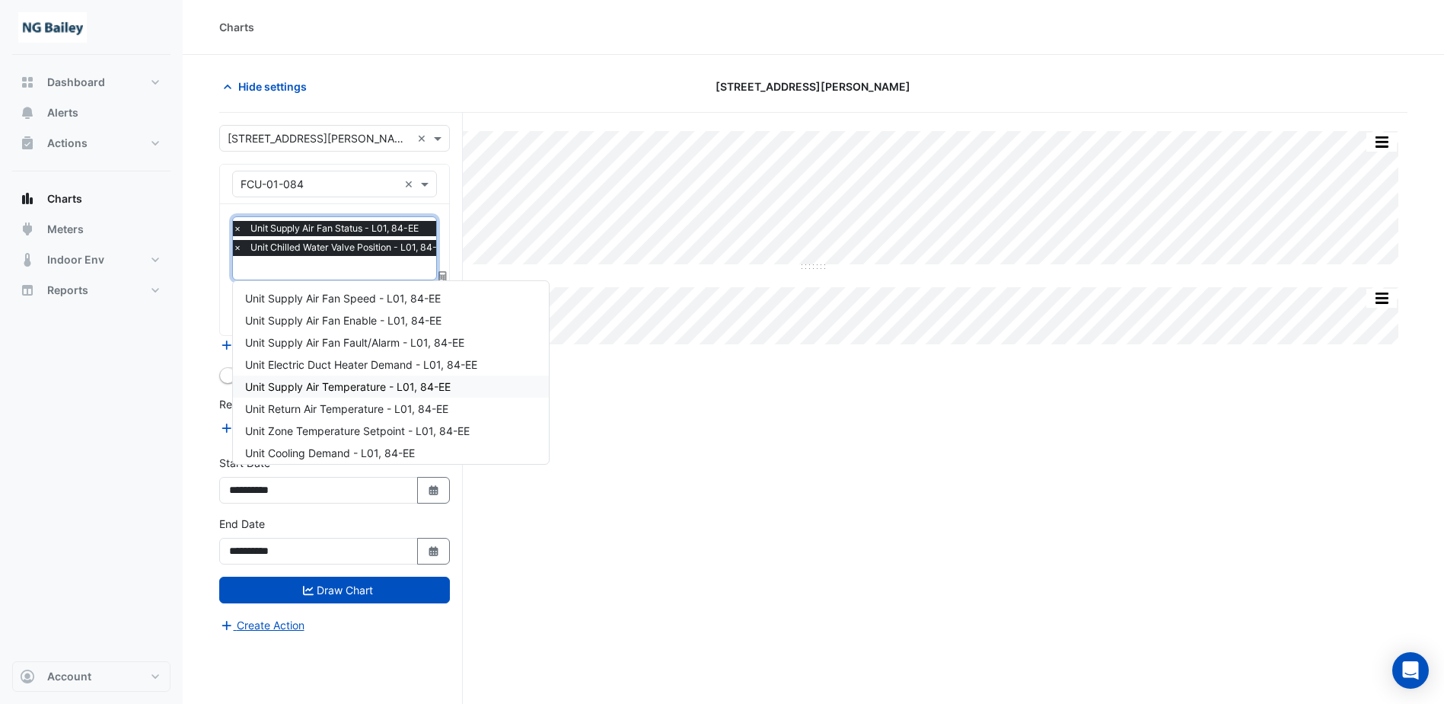
click at [327, 394] on div "Unit Supply Air Temperature - L01, 84-EE" at bounding box center [391, 386] width 316 height 22
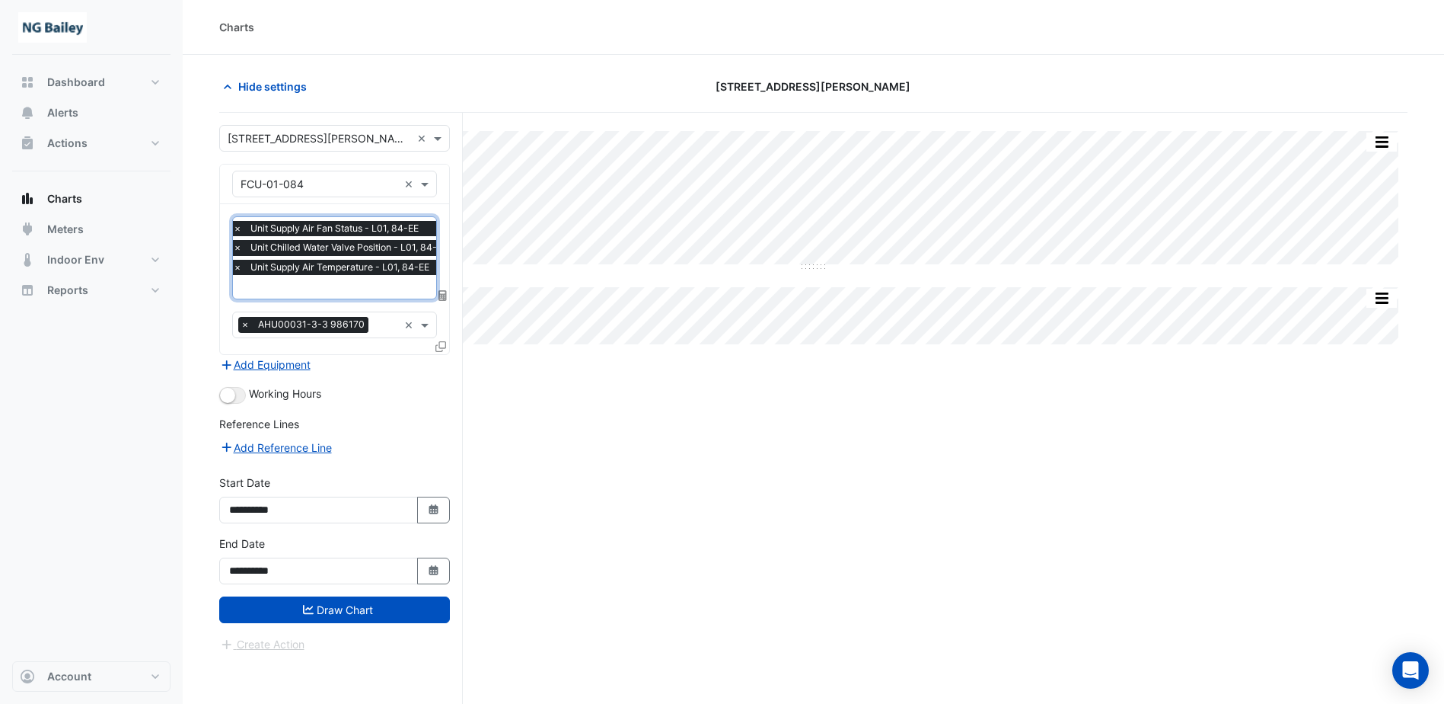
click at [333, 291] on input "text" at bounding box center [344, 288] width 222 height 16
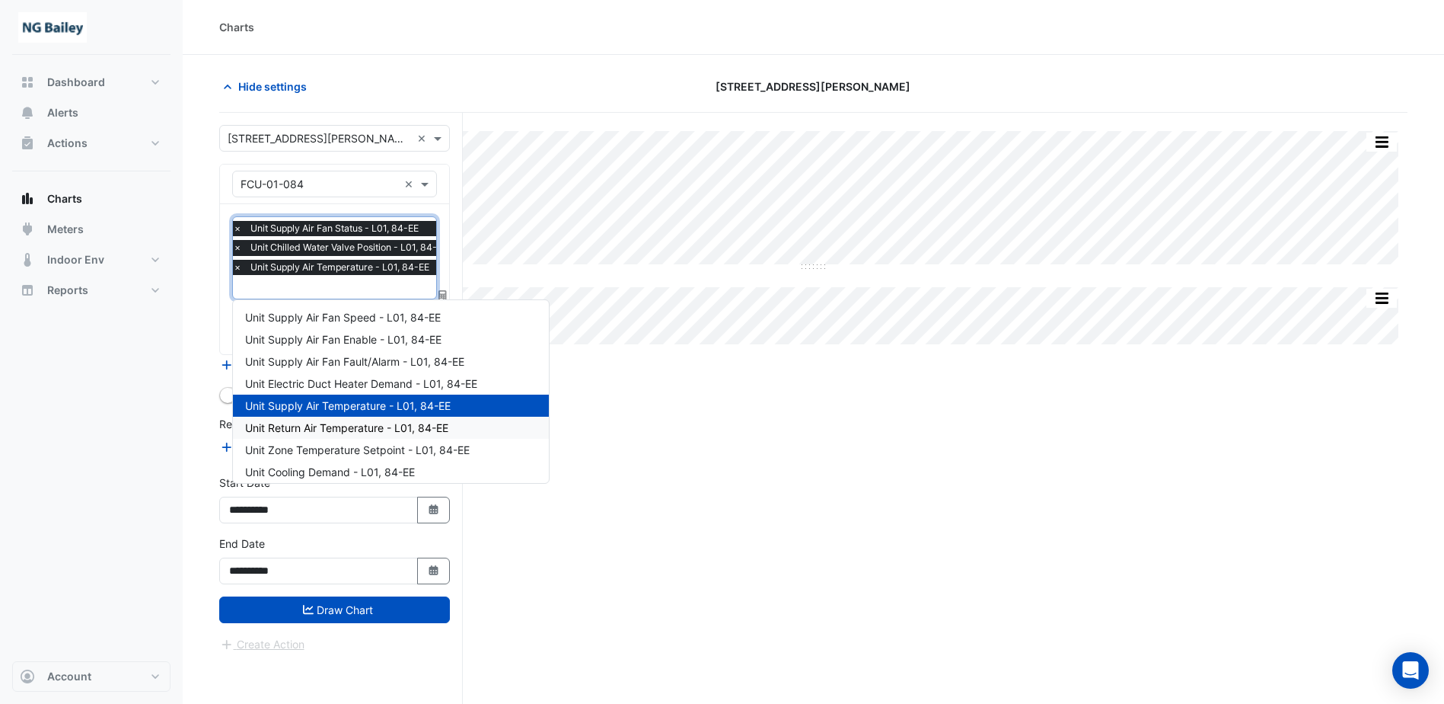
click at [327, 436] on div "Unit Return Air Temperature - L01, 84-EE" at bounding box center [391, 428] width 316 height 22
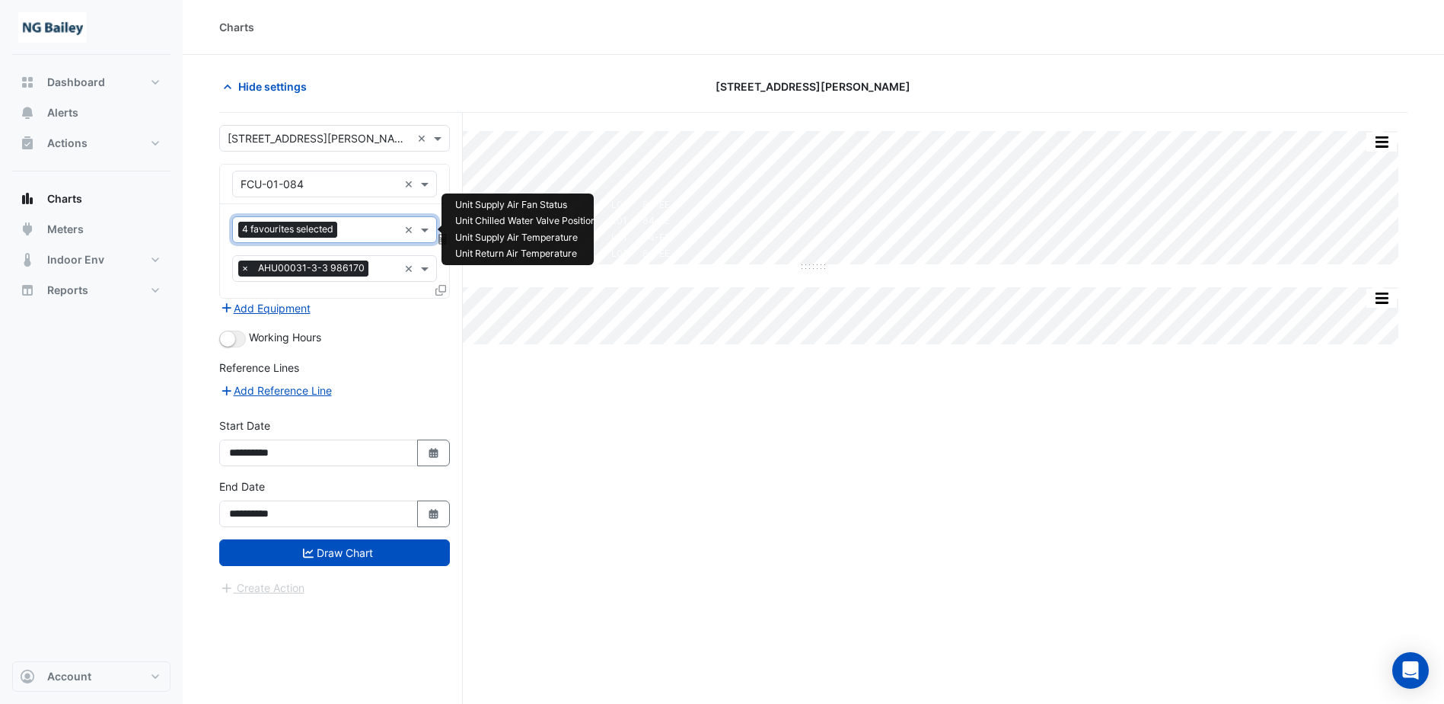
click at [379, 237] on input "text" at bounding box center [370, 231] width 55 height 16
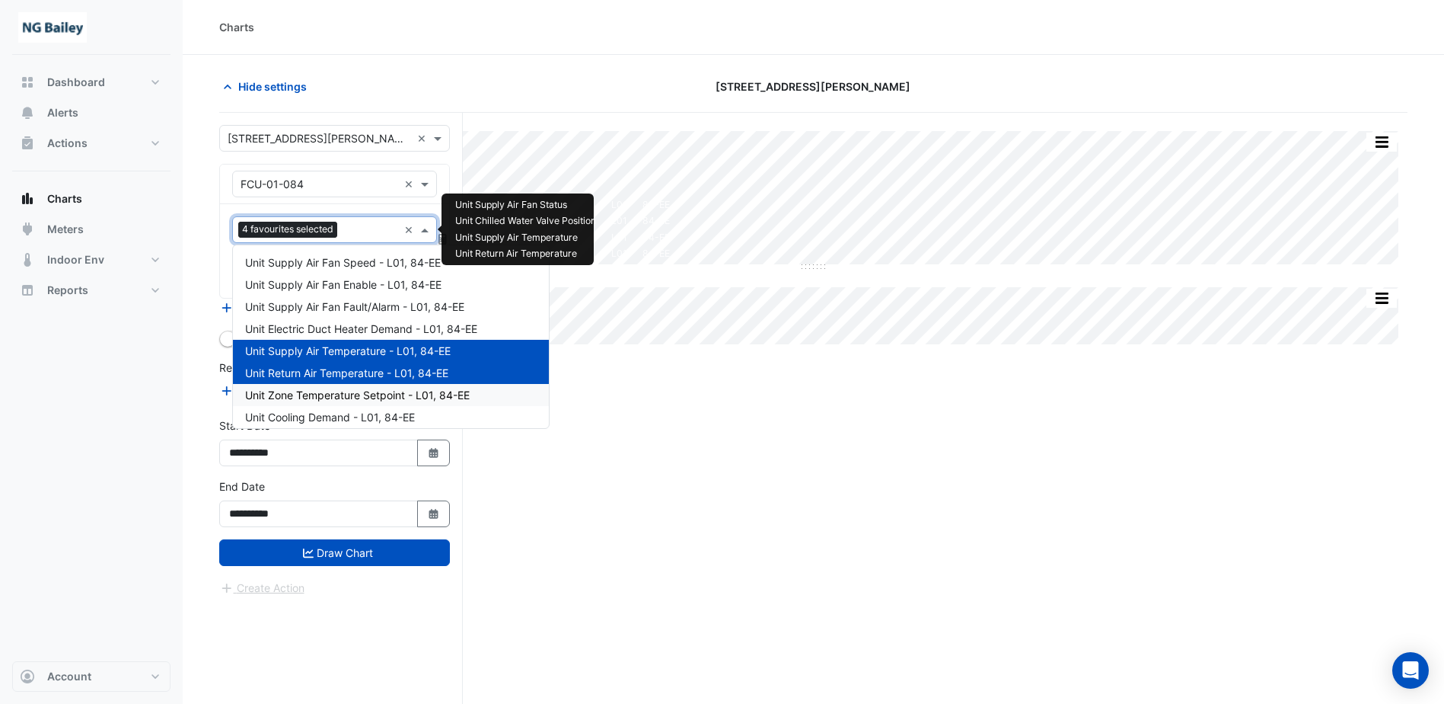
click at [385, 396] on span "Unit Zone Temperature Setpoint - L01, 84-EE" at bounding box center [357, 394] width 225 height 13
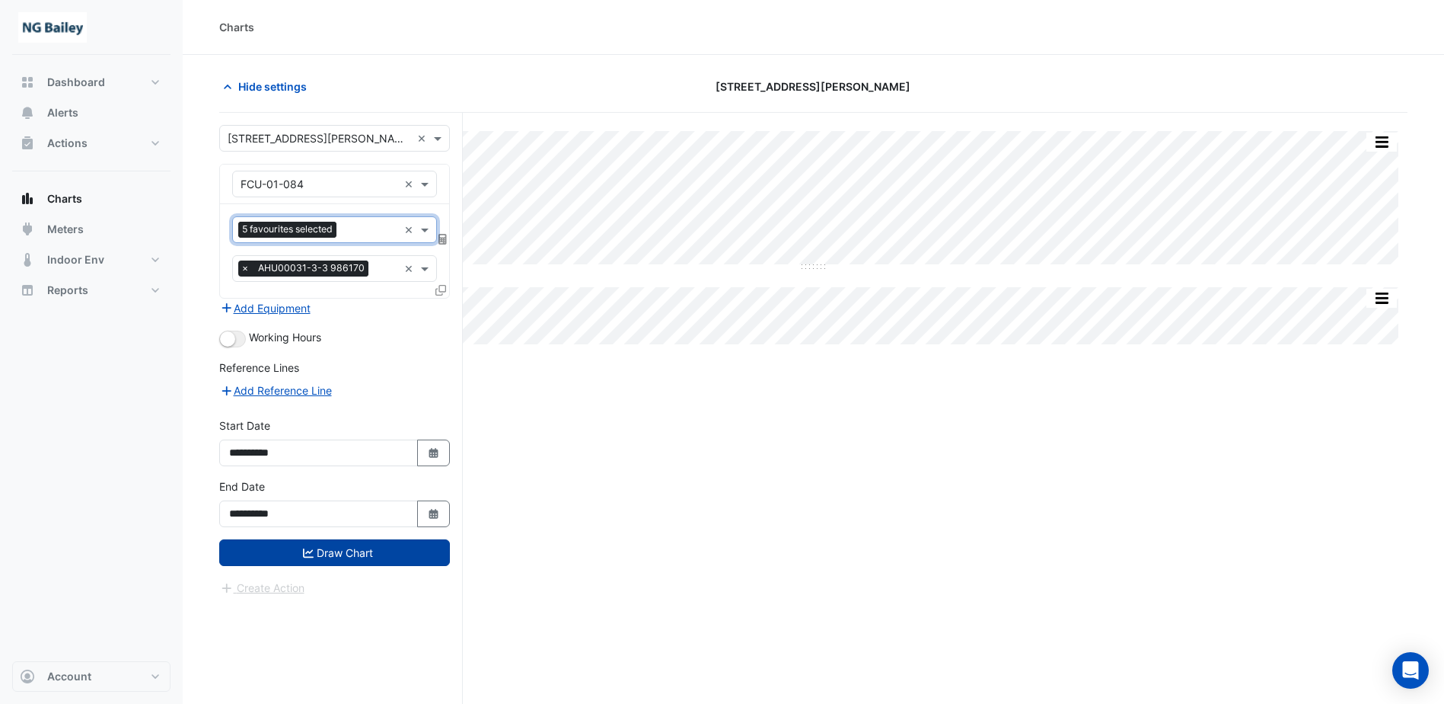
click at [337, 557] on button "Draw Chart" at bounding box center [334, 552] width 231 height 27
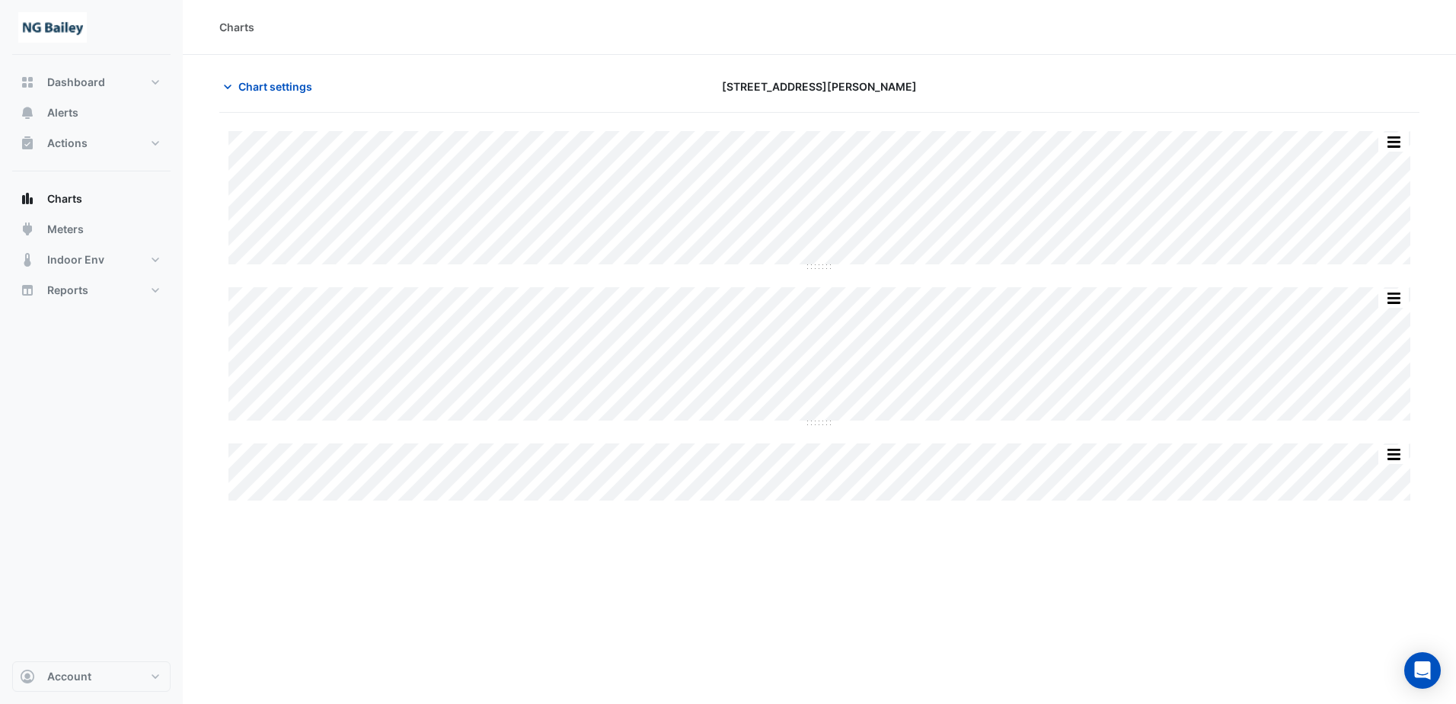
click at [657, 423] on div "Split All Split None Print Save as JPEG Save as PNG Pivot Data Table Export CSV…" at bounding box center [819, 356] width 1182 height 138
click at [561, 423] on div "Split All Split None Print Save as JPEG Save as PNG Pivot Data Table Export CSV…" at bounding box center [819, 356] width 1182 height 138
click at [793, 422] on div "Split All Split None Print Save as JPEG Save as PNG Pivot Data Table Export CSV…" at bounding box center [819, 356] width 1182 height 138
click at [232, 89] on icon "button" at bounding box center [227, 86] width 15 height 15
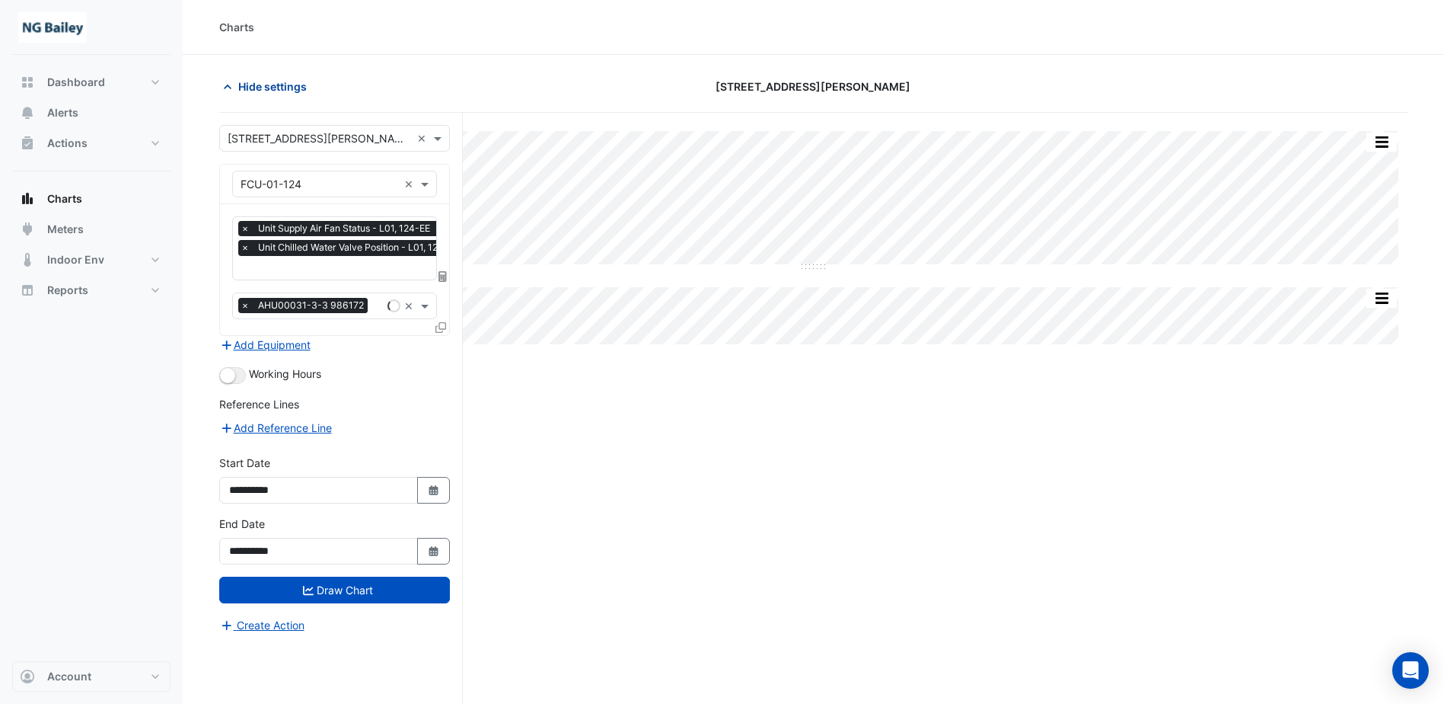
type input "**********"
click at [364, 269] on input "text" at bounding box center [354, 269] width 226 height 16
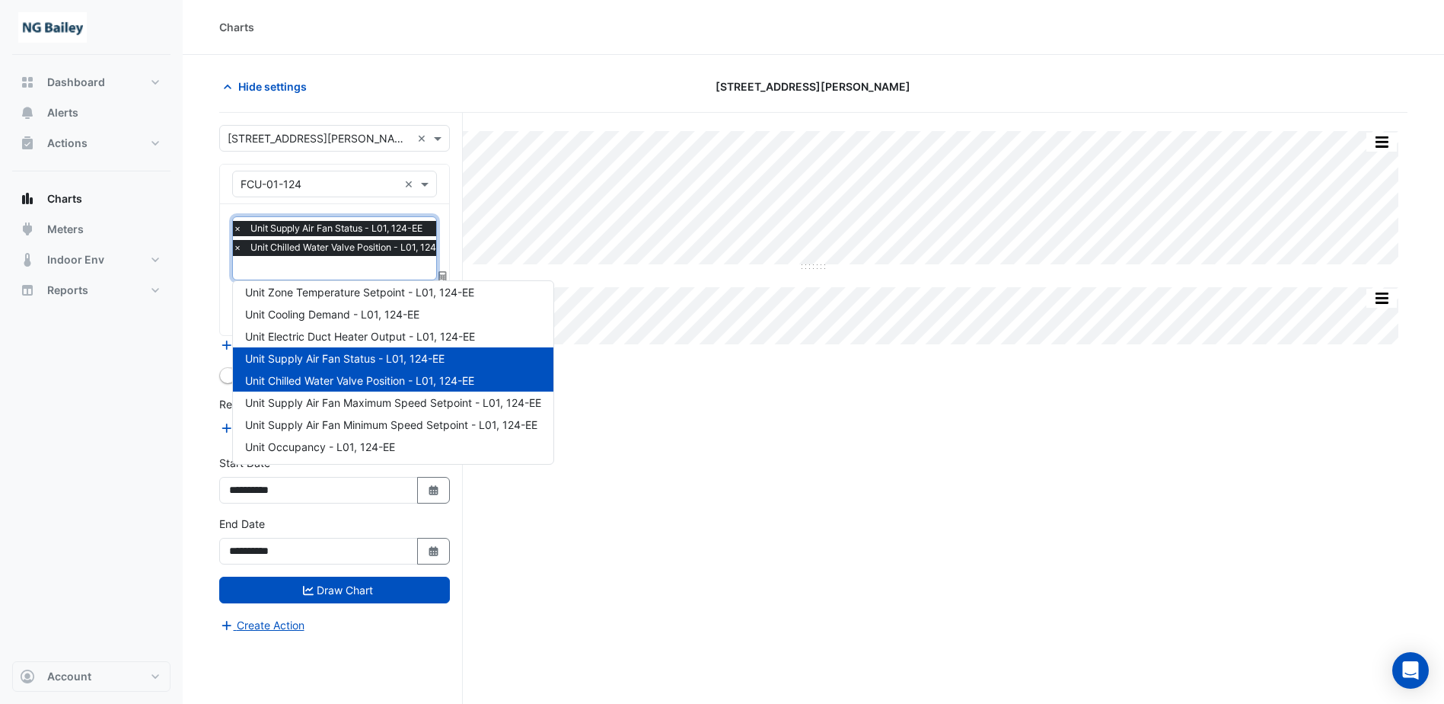
scroll to position [62, 0]
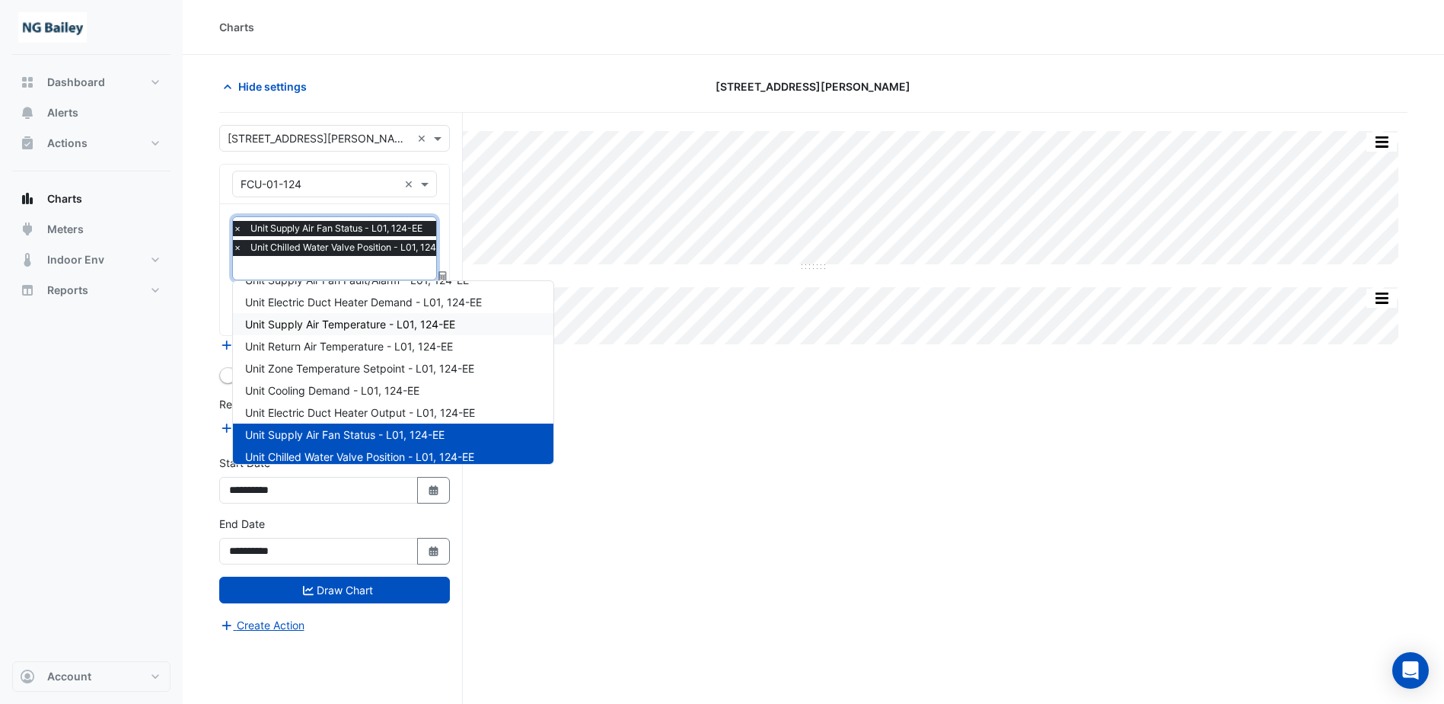
click at [330, 328] on span "Unit Supply Air Temperature - L01, 124-EE" at bounding box center [350, 324] width 210 height 13
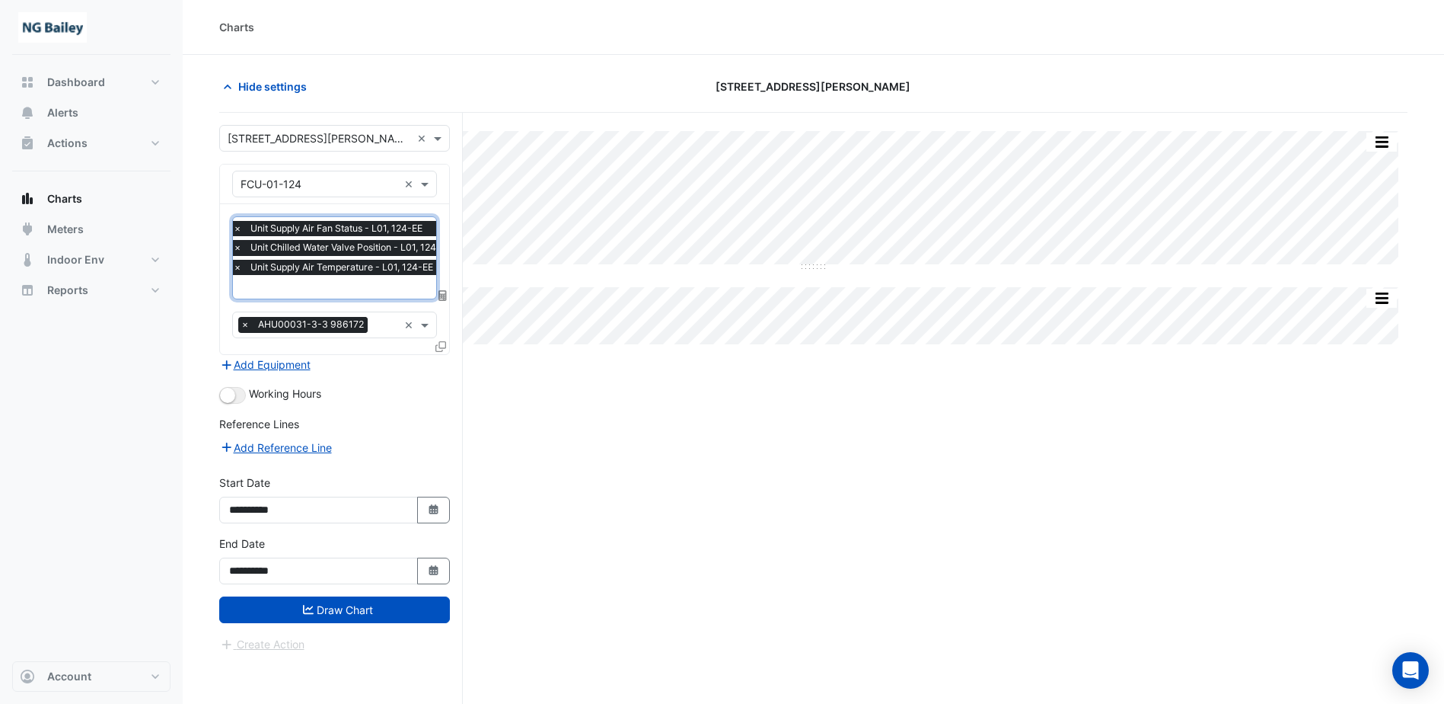
click at [330, 293] on input "text" at bounding box center [346, 288] width 226 height 16
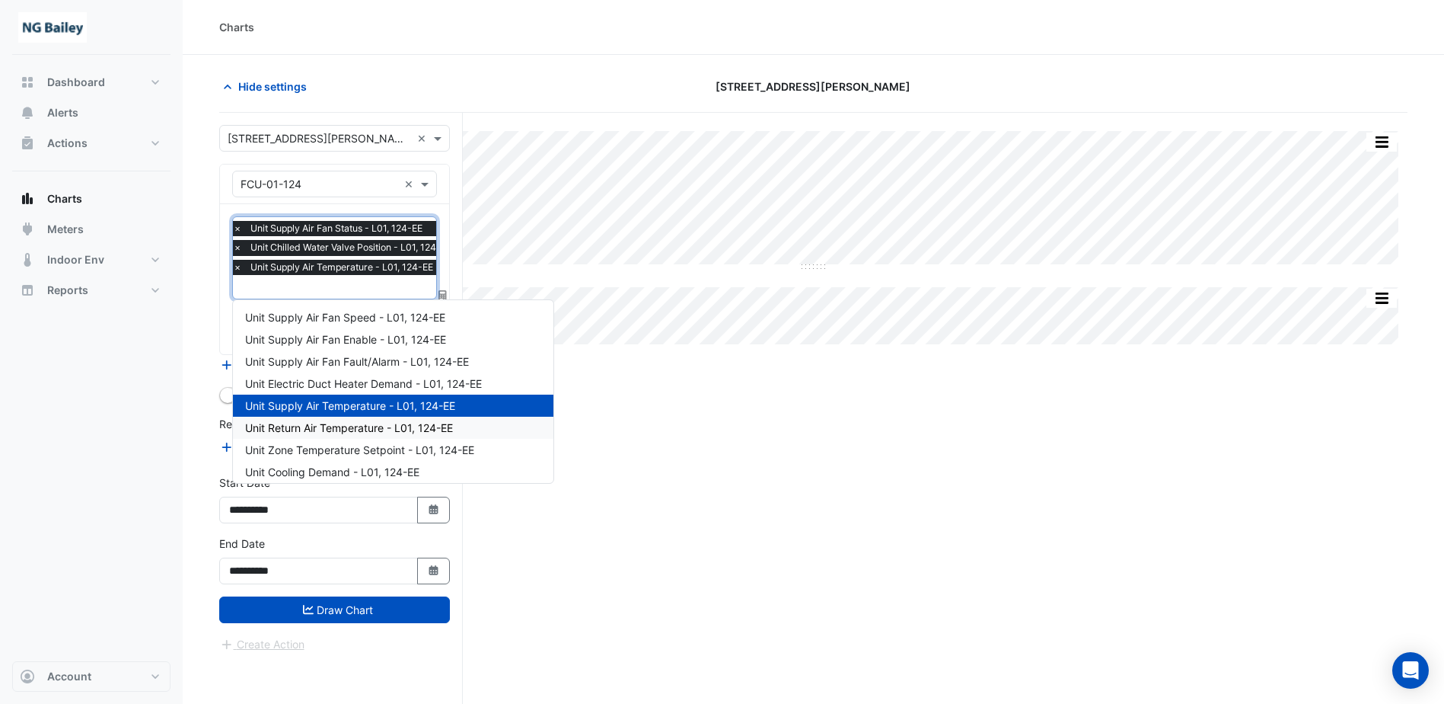
click at [333, 431] on span "Unit Return Air Temperature - L01, 124-EE" at bounding box center [349, 427] width 208 height 13
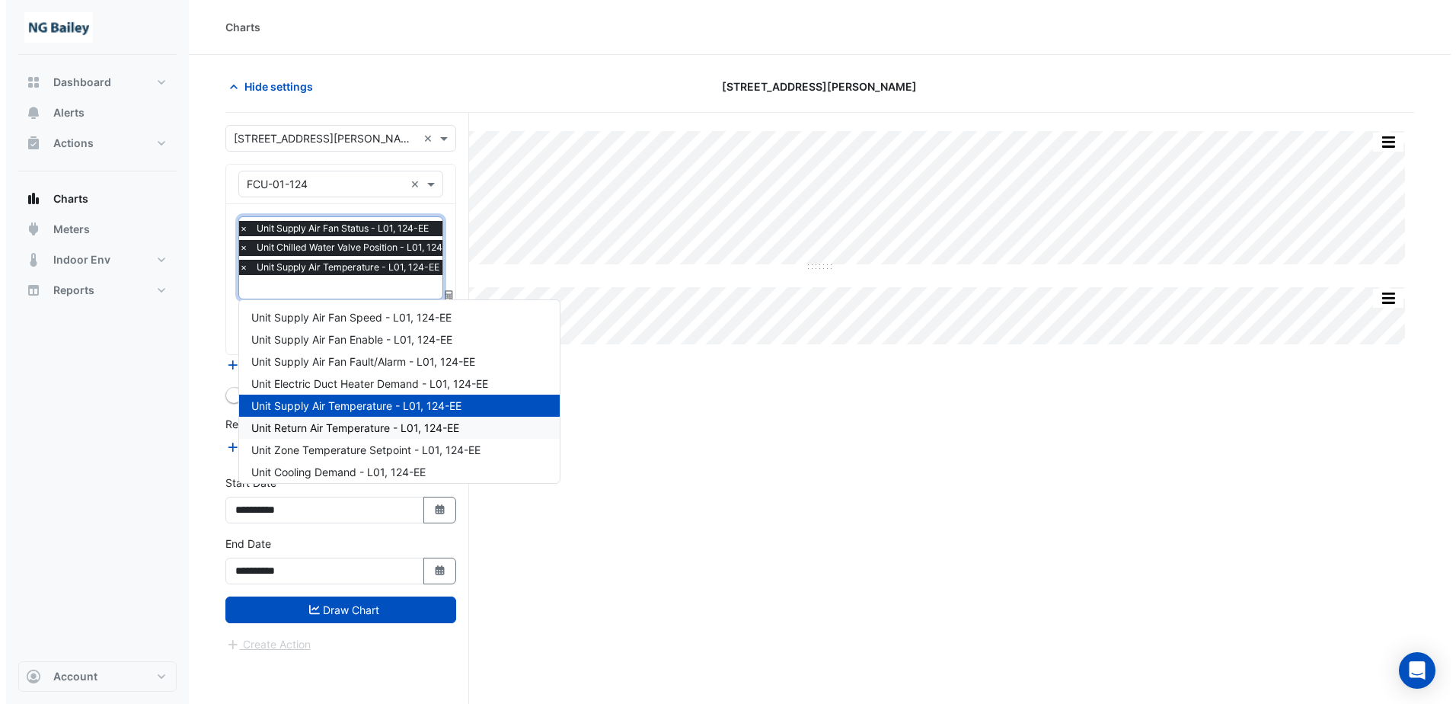
scroll to position [0, 0]
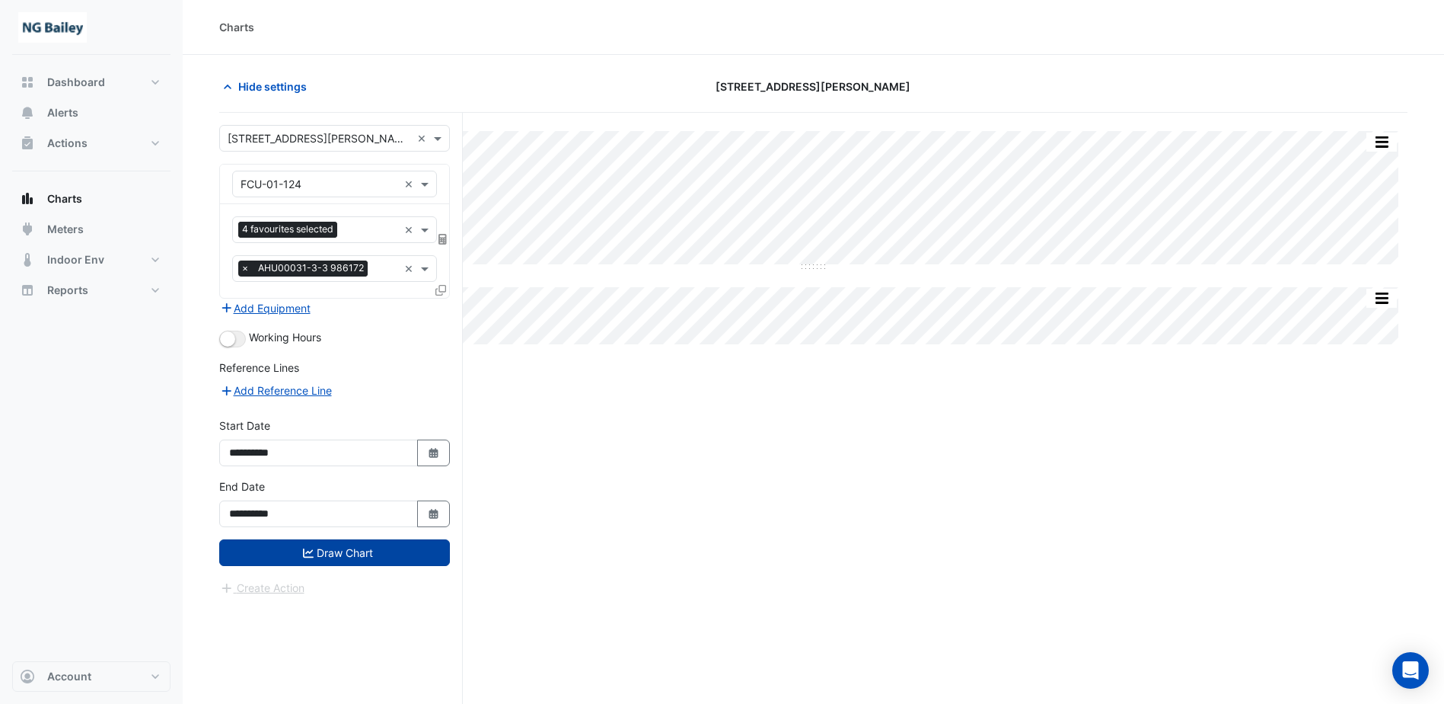
click at [324, 555] on button "Draw Chart" at bounding box center [334, 552] width 231 height 27
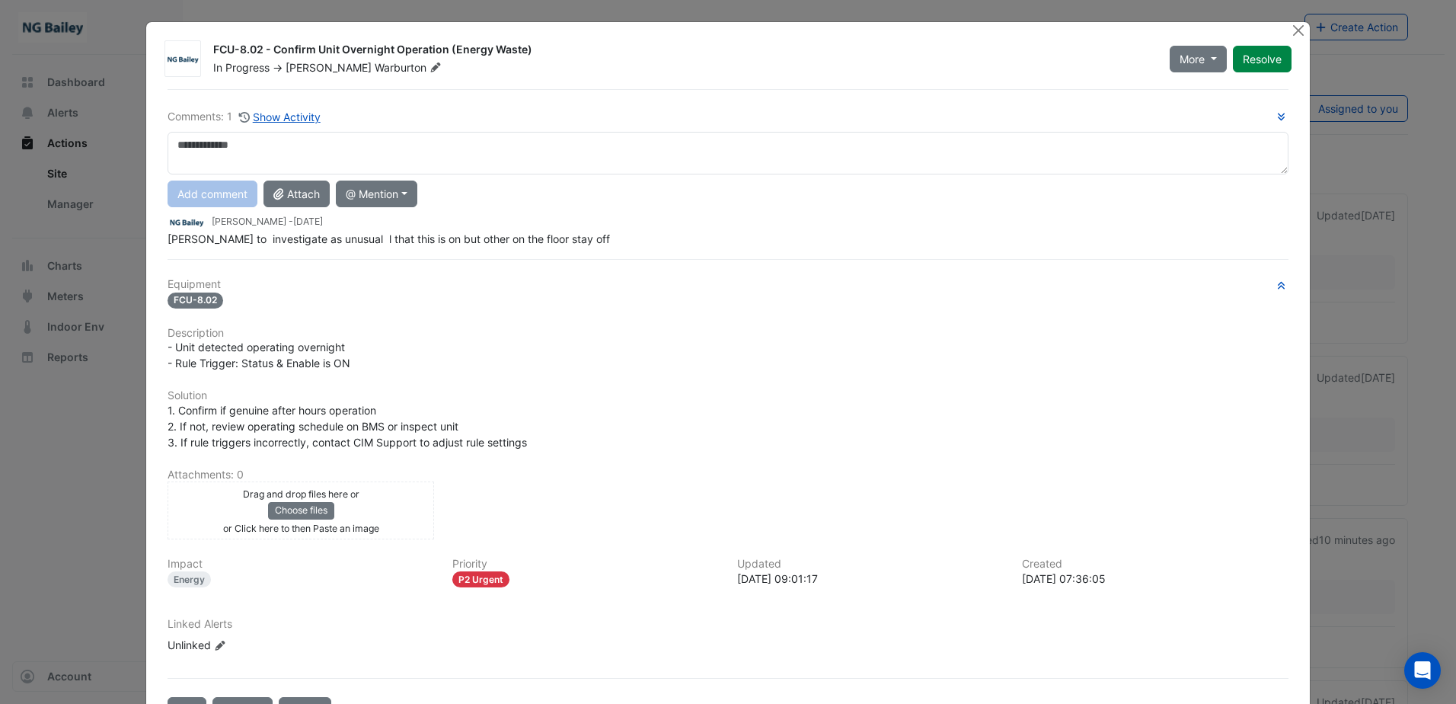
click at [314, 155] on textarea at bounding box center [728, 153] width 1121 height 43
click at [1208, 60] on button "More" at bounding box center [1198, 59] width 57 height 27
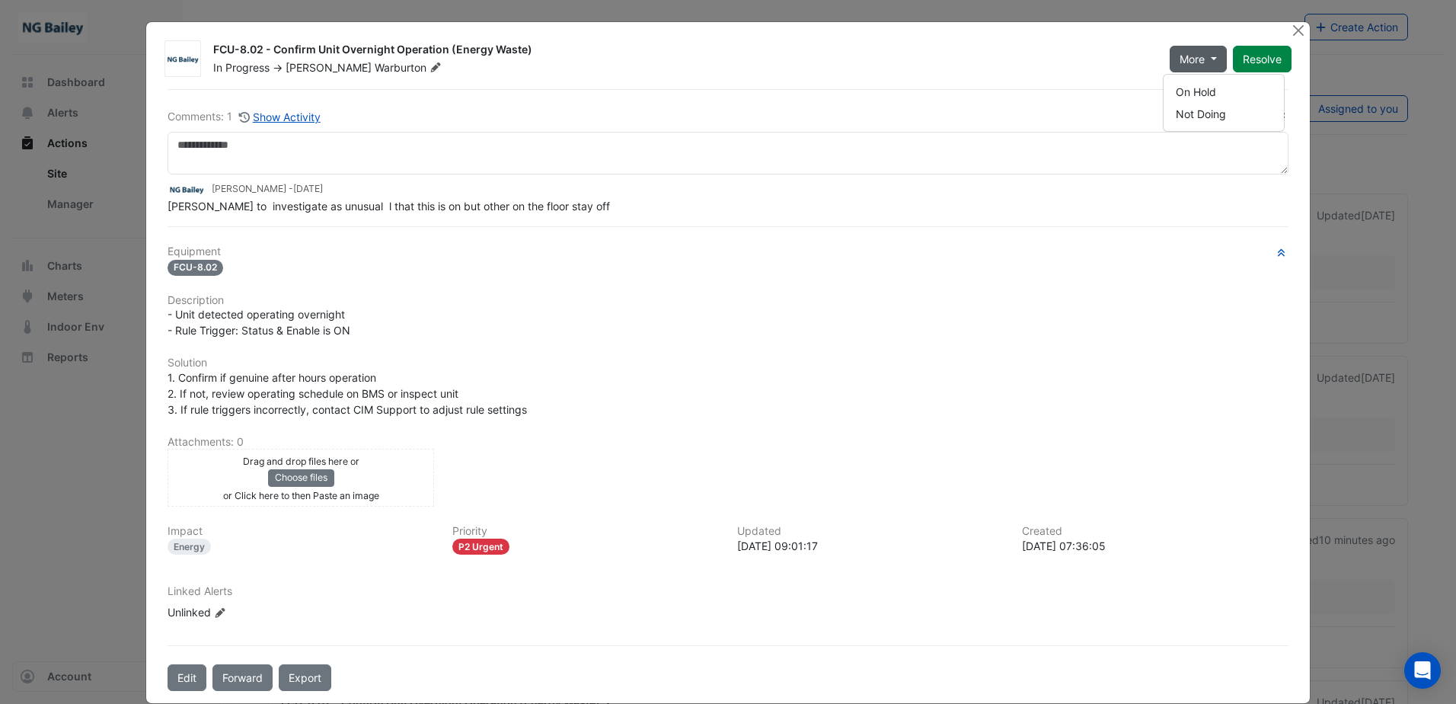
click at [1208, 60] on button "More" at bounding box center [1198, 59] width 57 height 27
click at [1291, 27] on button "Close" at bounding box center [1299, 30] width 16 height 16
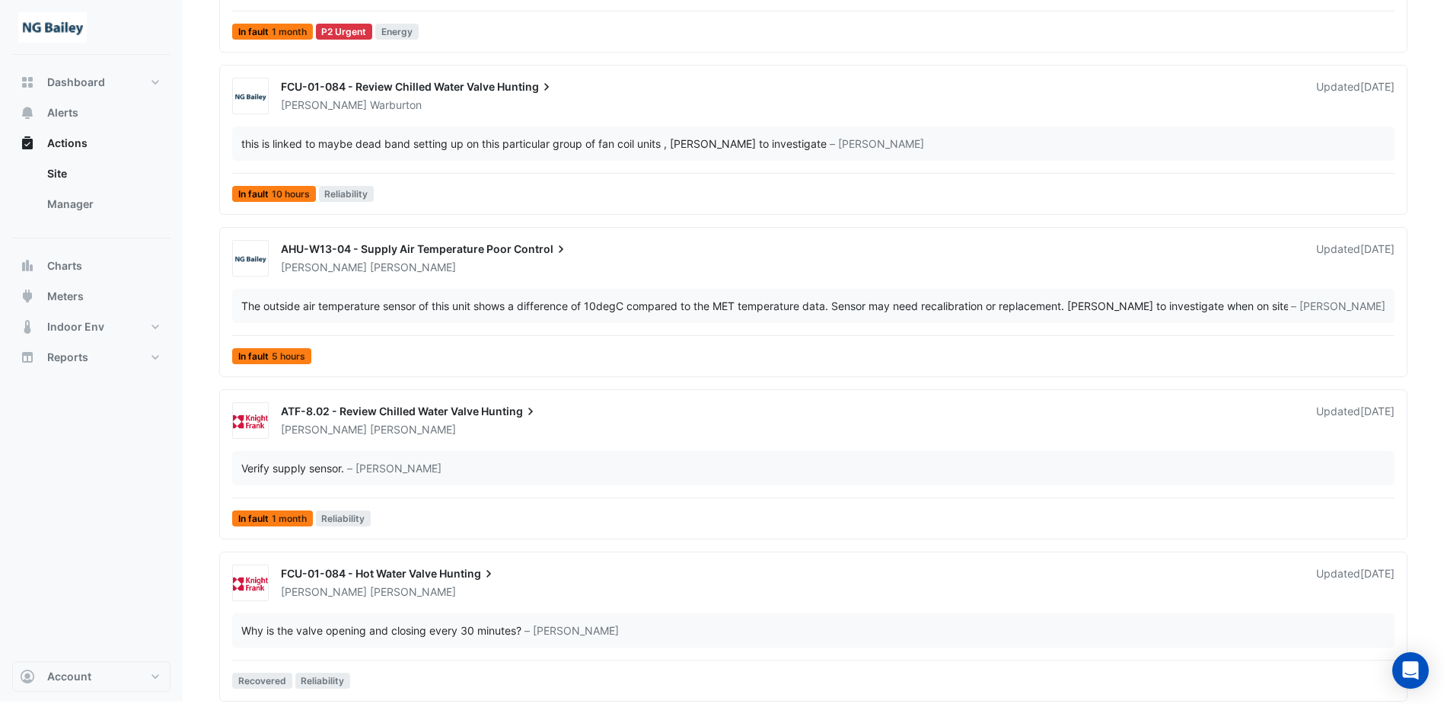
scroll to position [1552, 0]
